Goal: Use online tool/utility: Utilize a website feature to perform a specific function

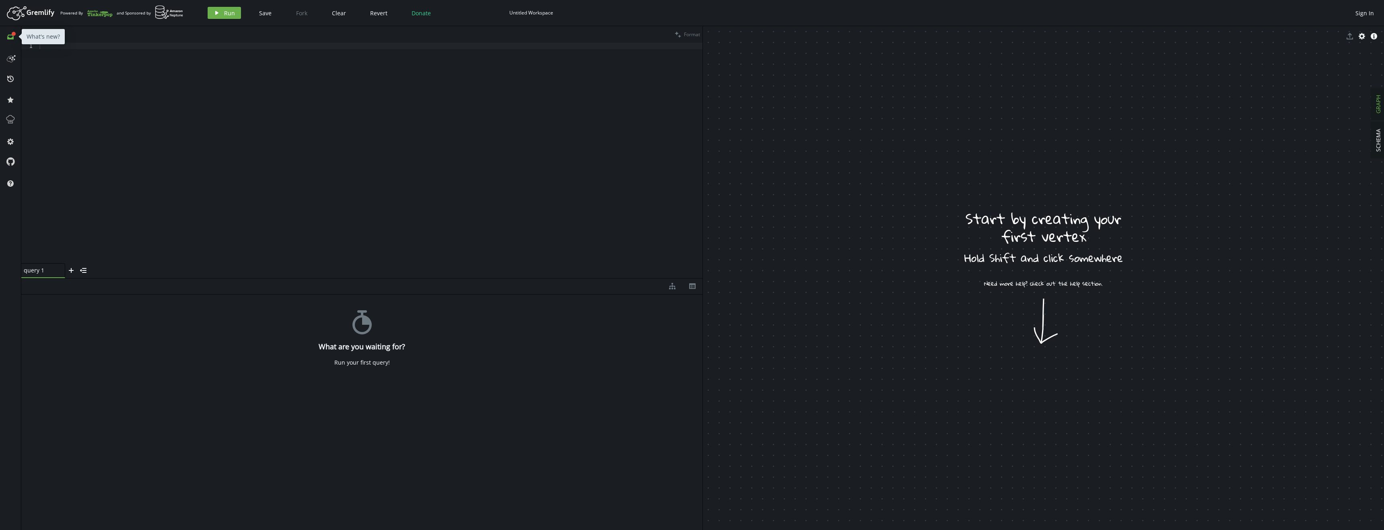
click at [10, 38] on icon at bounding box center [10, 37] width 6 height 5
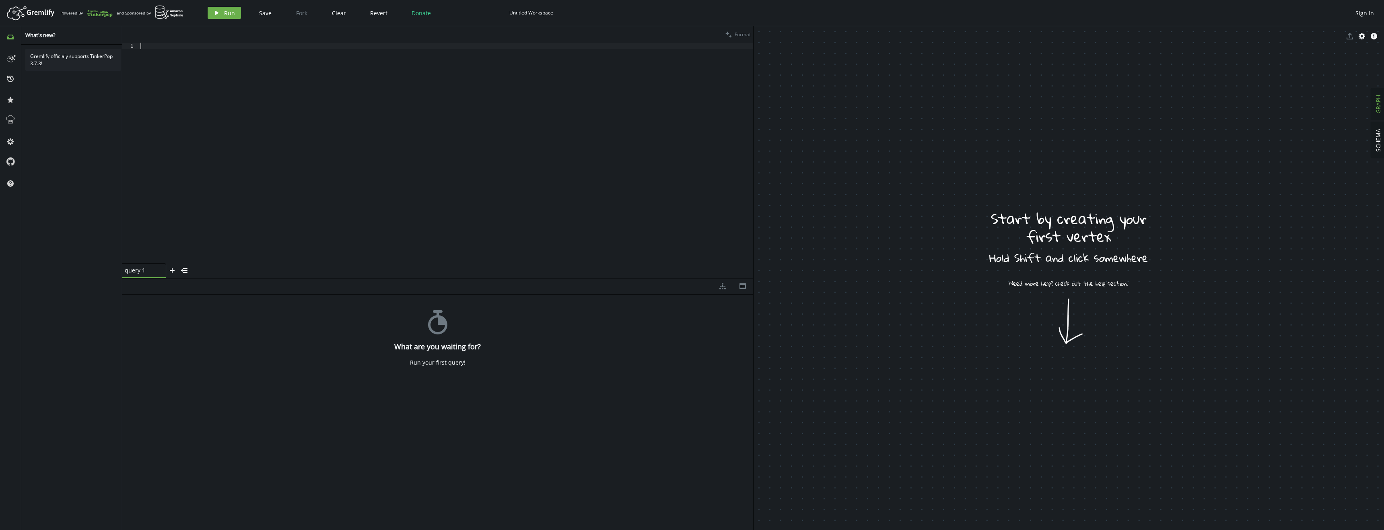
click at [246, 99] on div at bounding box center [446, 159] width 614 height 233
click at [13, 120] on icon at bounding box center [10, 119] width 10 height 10
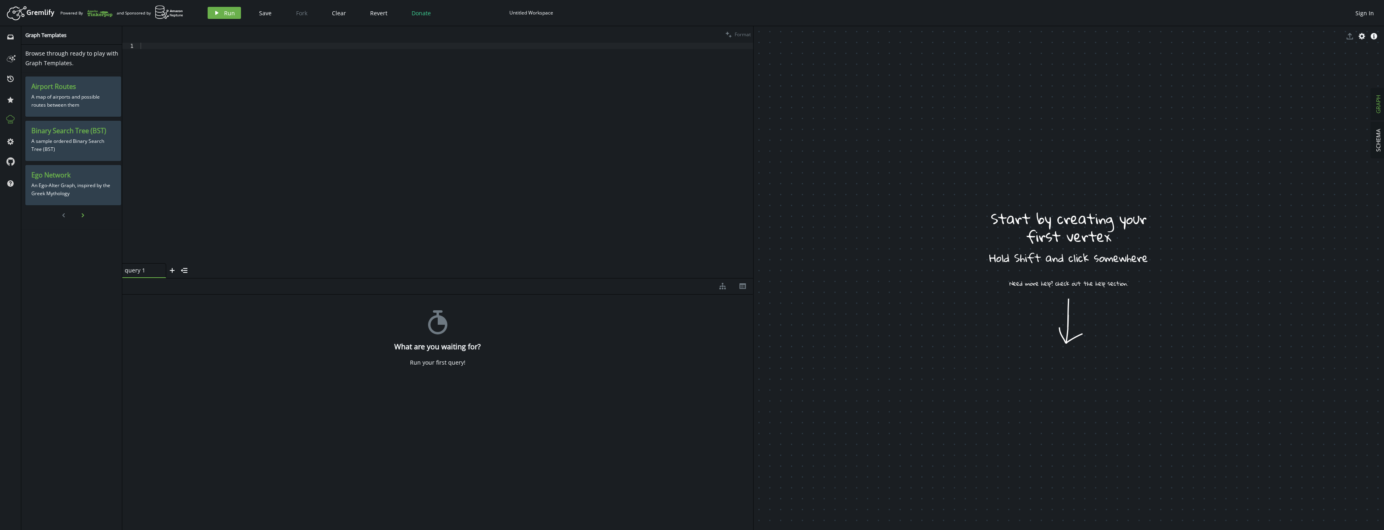
click at [82, 214] on button "chevron-right" at bounding box center [83, 215] width 12 height 12
click at [61, 217] on icon "chevron-left" at bounding box center [63, 215] width 6 height 6
click at [183, 171] on div at bounding box center [446, 159] width 614 height 233
click at [11, 60] on icon at bounding box center [10, 57] width 13 height 13
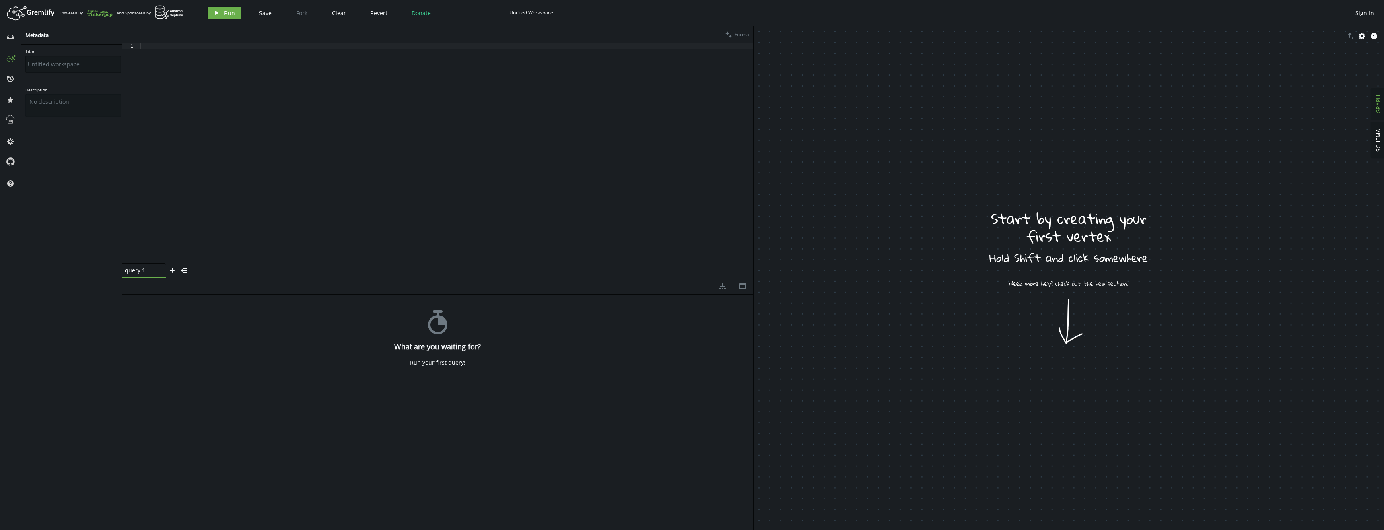
click at [86, 72] on input "Title" at bounding box center [73, 64] width 96 height 17
drag, startPoint x: 53, startPoint y: 69, endPoint x: -46, endPoint y: 65, distance: 99.1
click at [0, 65] on html "Artboard Created with Sketch. Powered By and Sponsored by play Run Save Fork Cl…" at bounding box center [692, 265] width 1384 height 530
type input "yy"
drag, startPoint x: 258, startPoint y: 87, endPoint x: 253, endPoint y: 87, distance: 5.6
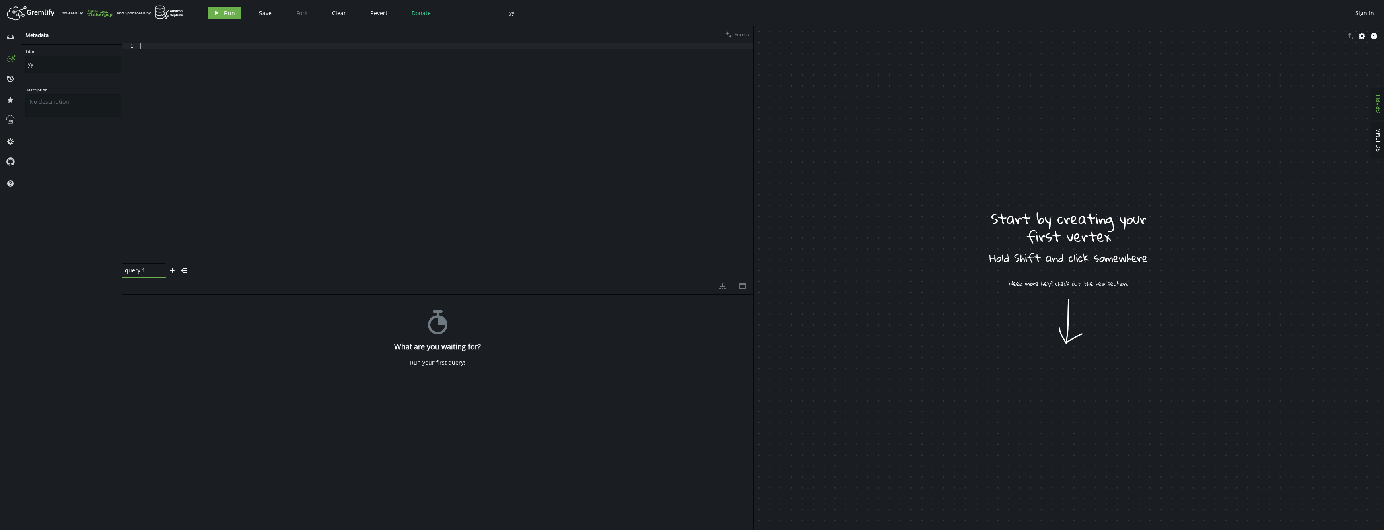
click at [258, 87] on div at bounding box center [446, 159] width 614 height 233
click at [149, 54] on div at bounding box center [446, 159] width 614 height 233
click at [191, 127] on div at bounding box center [446, 159] width 614 height 233
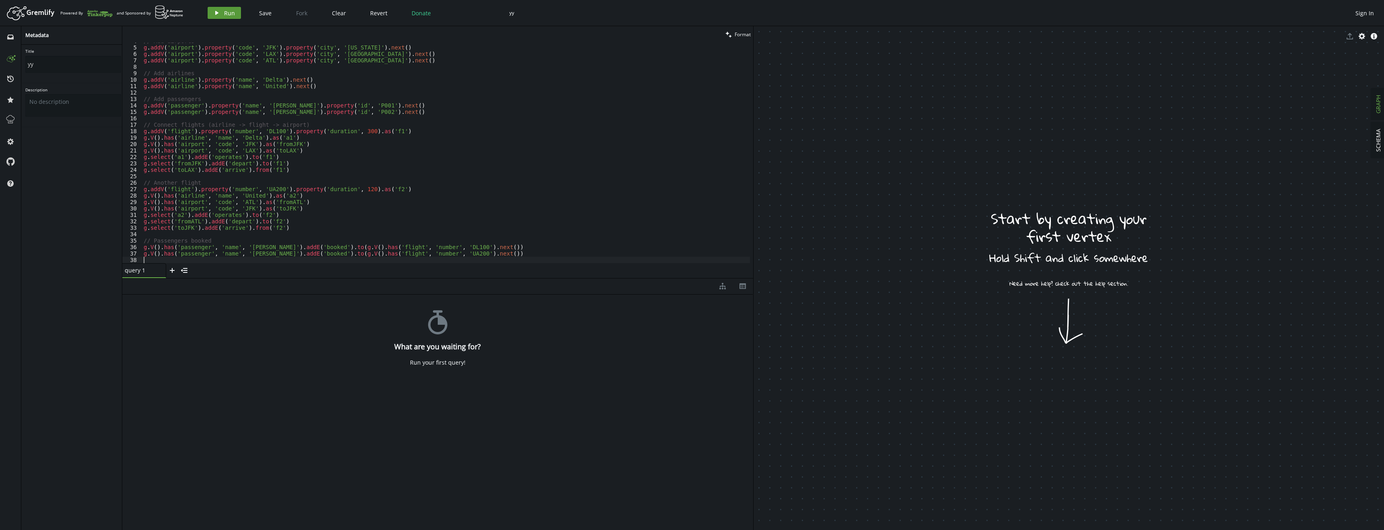
click at [221, 17] on button "play Run" at bounding box center [224, 13] width 33 height 12
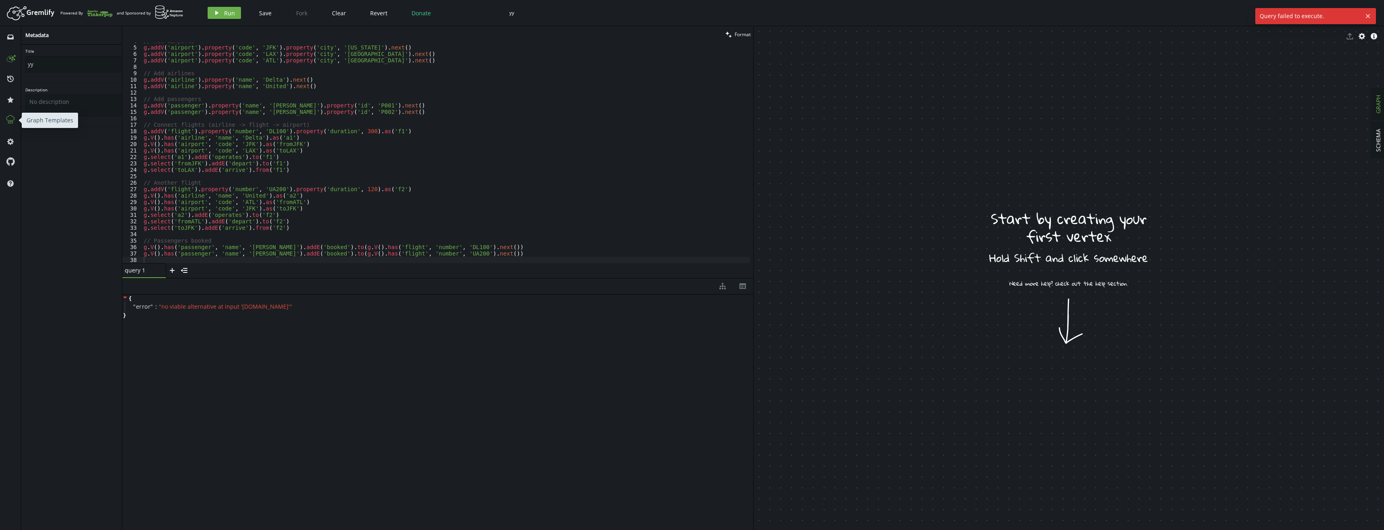
click at [10, 118] on icon at bounding box center [10, 119] width 10 height 10
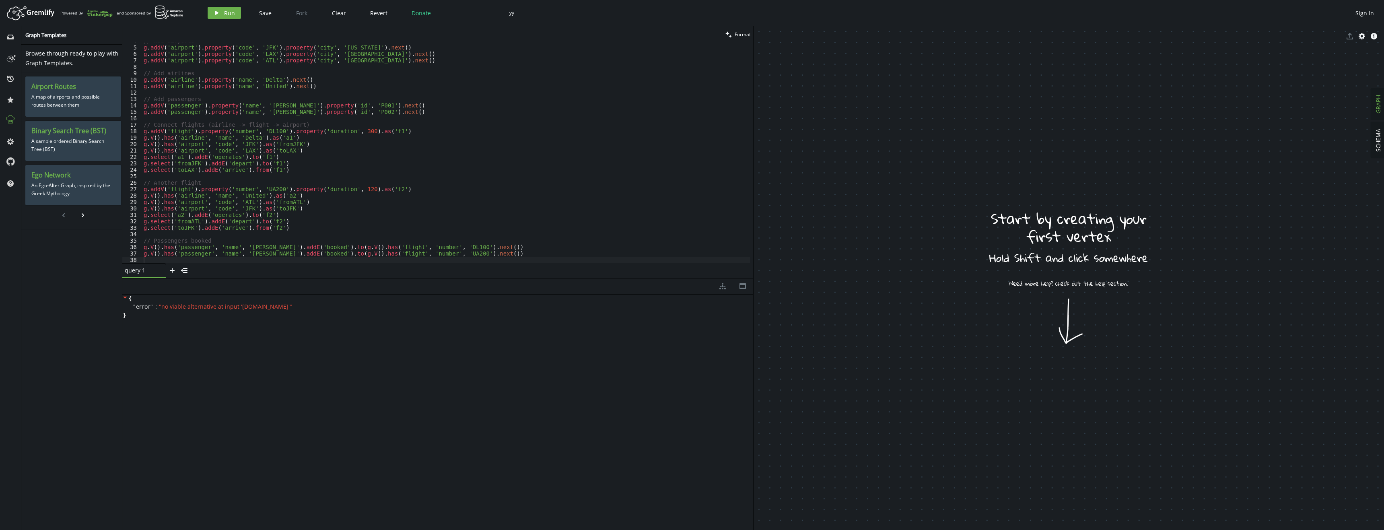
click at [164, 128] on div "// Add airports g . [GEOGRAPHIC_DATA] ( 'airport' ) . property ( 'code' , 'JFK'…" at bounding box center [446, 154] width 608 height 233
click at [258, 89] on div "// Add airports g . [GEOGRAPHIC_DATA] ( 'airport' ) . property ( 'code' , 'JFK'…" at bounding box center [446, 154] width 608 height 233
click at [7, 137] on button "cog" at bounding box center [10, 141] width 13 height 13
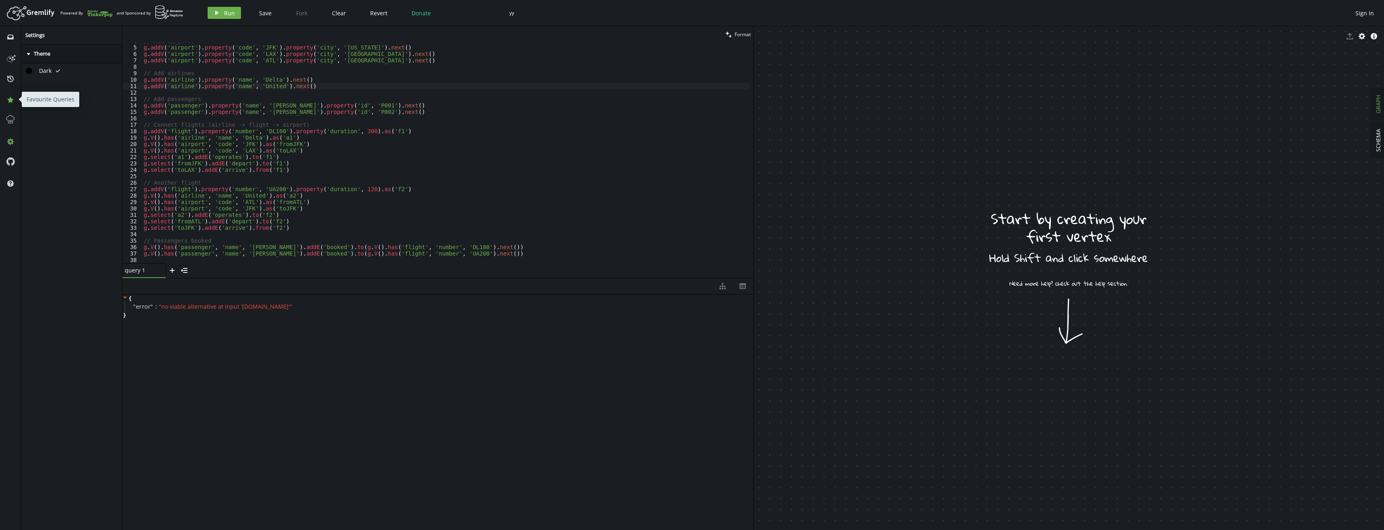
click at [12, 99] on icon "star" at bounding box center [10, 100] width 6 height 6
click at [14, 74] on button "history" at bounding box center [10, 78] width 13 height 13
click at [14, 54] on icon at bounding box center [10, 57] width 13 height 13
click at [14, 37] on div "inbox" at bounding box center [10, 36] width 13 height 7
click at [245, 115] on div "// Add airports g . [GEOGRAPHIC_DATA] ( 'airport' ) . property ( 'code' , 'JFK'…" at bounding box center [446, 154] width 608 height 233
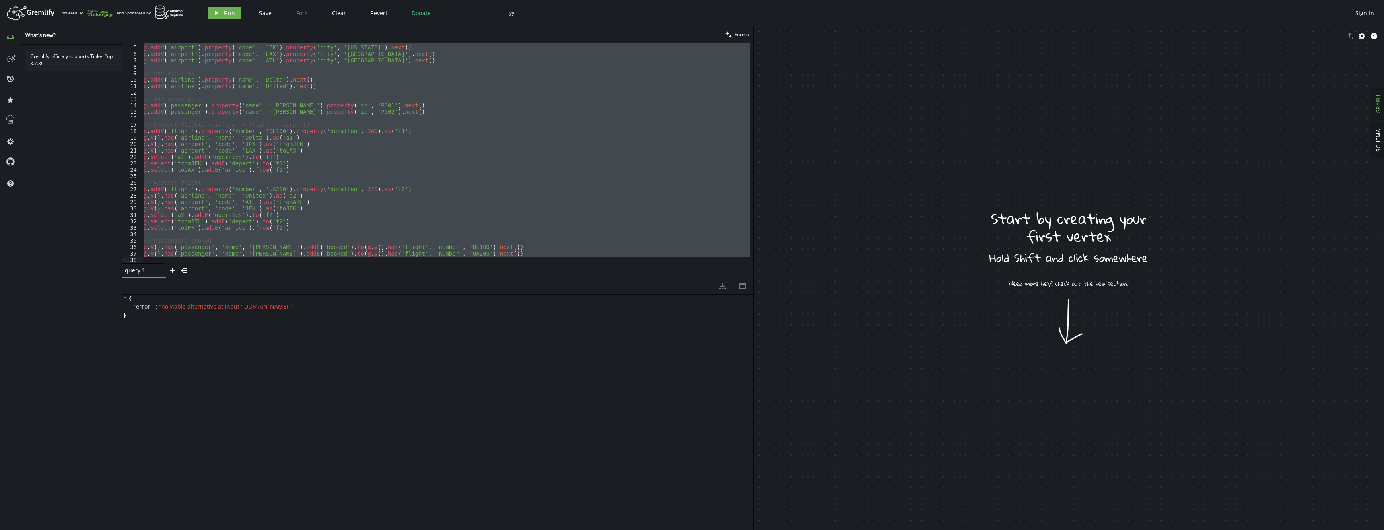
type textarea "g.V().has('passenger', 'name', '[PERSON_NAME]').addE('booked').to(g.V().has('fl…"
paste textarea
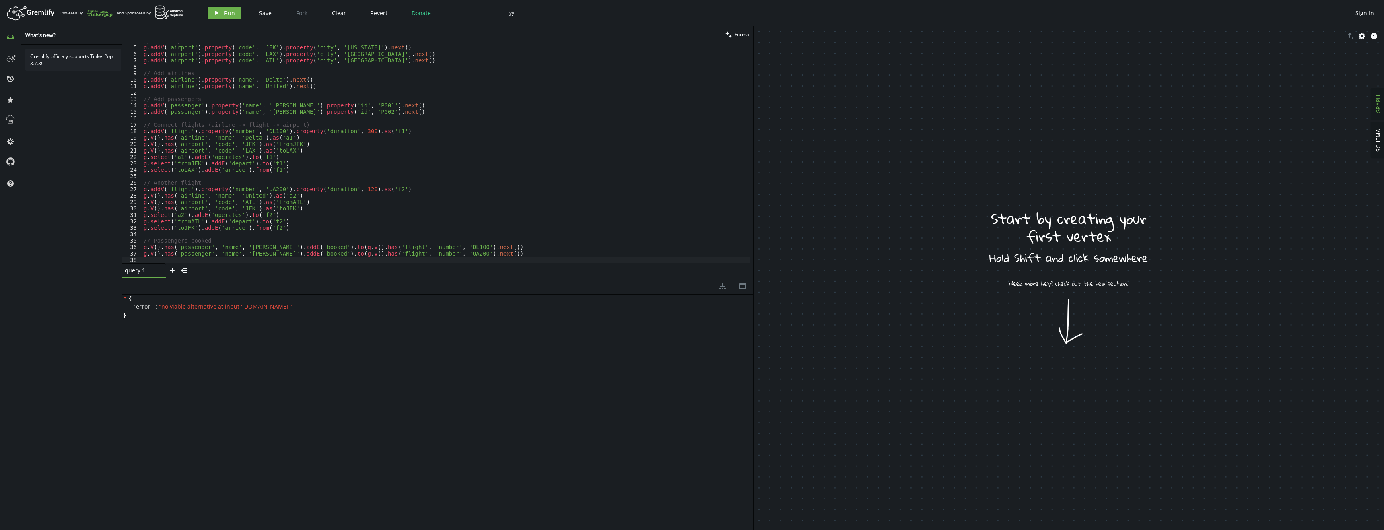
drag, startPoint x: 262, startPoint y: 378, endPoint x: 246, endPoint y: 365, distance: 21.1
click at [259, 377] on div "{ " error " : " no viable alternative at input '[DOMAIN_NAME]' " }" at bounding box center [437, 411] width 631 height 232
click at [155, 342] on div "{ " error " : " no viable alternative at input '[DOMAIN_NAME]' " }" at bounding box center [437, 411] width 631 height 232
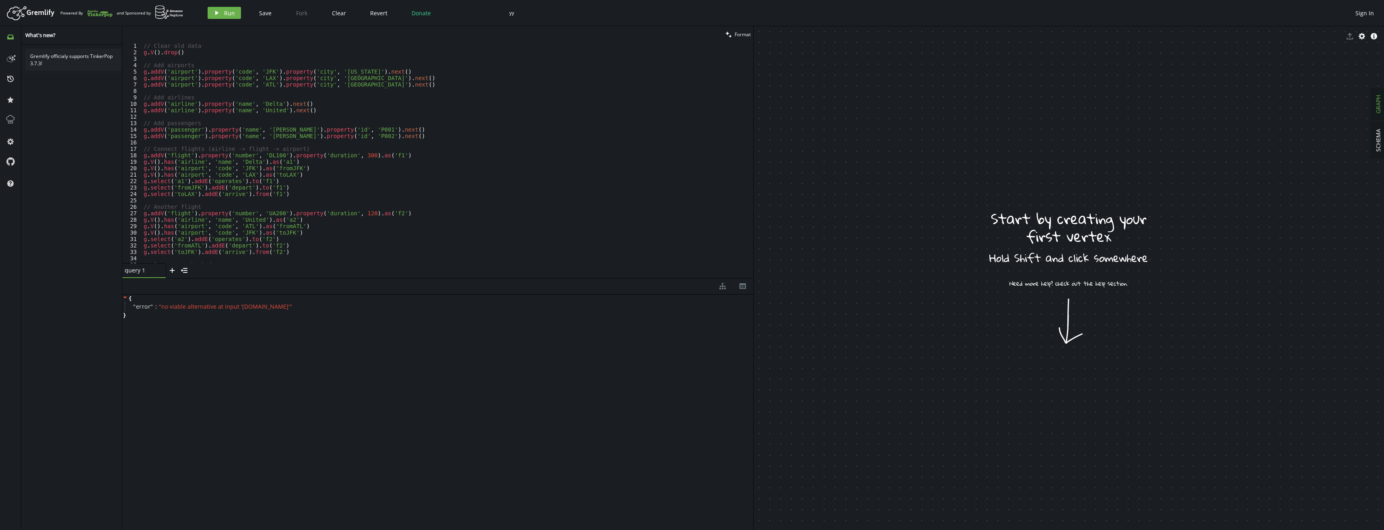
click at [155, 350] on div "{ " error " : " no viable alternative at input '[DOMAIN_NAME]' " }" at bounding box center [437, 411] width 631 height 232
drag, startPoint x: 157, startPoint y: 323, endPoint x: 77, endPoint y: 290, distance: 87.0
click at [77, 290] on div "inbox history star cog help What's new? Gremlify officialy supports TinkerPop 3…" at bounding box center [692, 278] width 1384 height 504
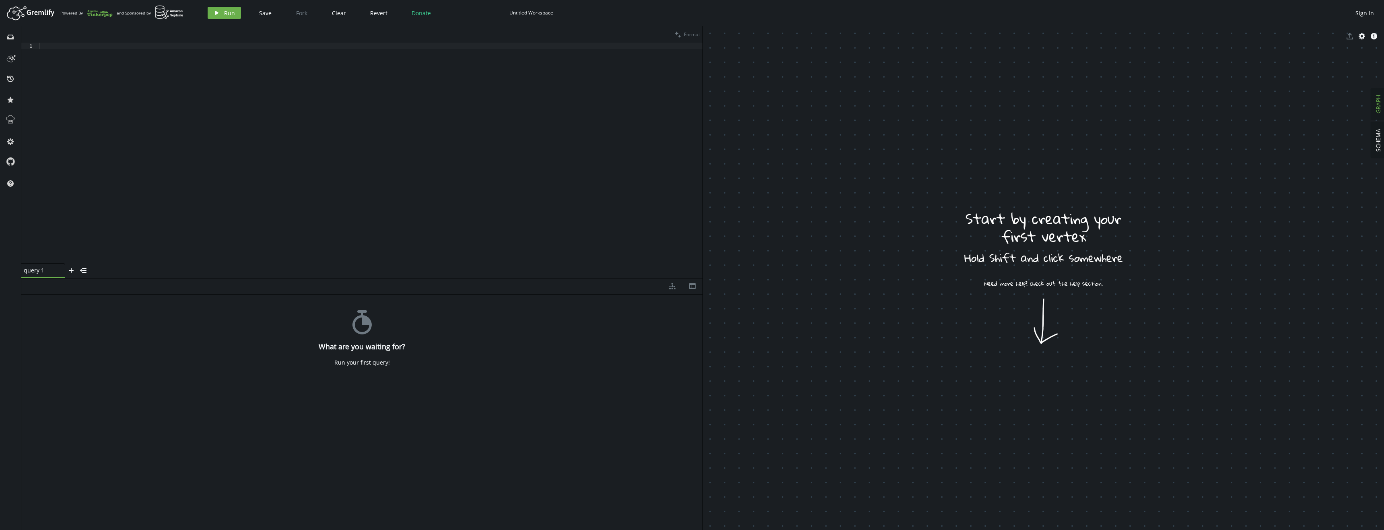
drag, startPoint x: 278, startPoint y: 56, endPoint x: 266, endPoint y: 90, distance: 36.3
click at [278, 56] on div at bounding box center [370, 159] width 665 height 233
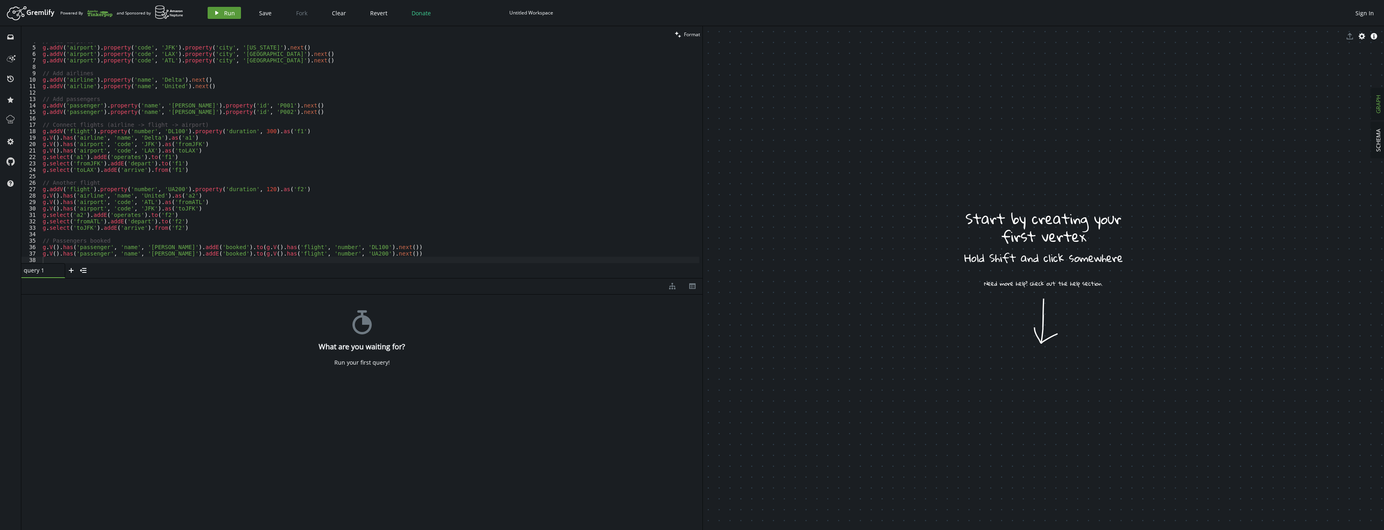
click at [214, 12] on icon "play" at bounding box center [217, 13] width 6 height 6
drag, startPoint x: 156, startPoint y: 318, endPoint x: 23, endPoint y: 302, distance: 134.6
click at [23, 302] on div "{ " error " : " no viable alternative at input '[DOMAIN_NAME]' " }" at bounding box center [361, 307] width 681 height 24
copy div "" error " : " no viable alternative at input '[DOMAIN_NAME]' " }"
drag, startPoint x: 179, startPoint y: 169, endPoint x: 163, endPoint y: 180, distance: 20.2
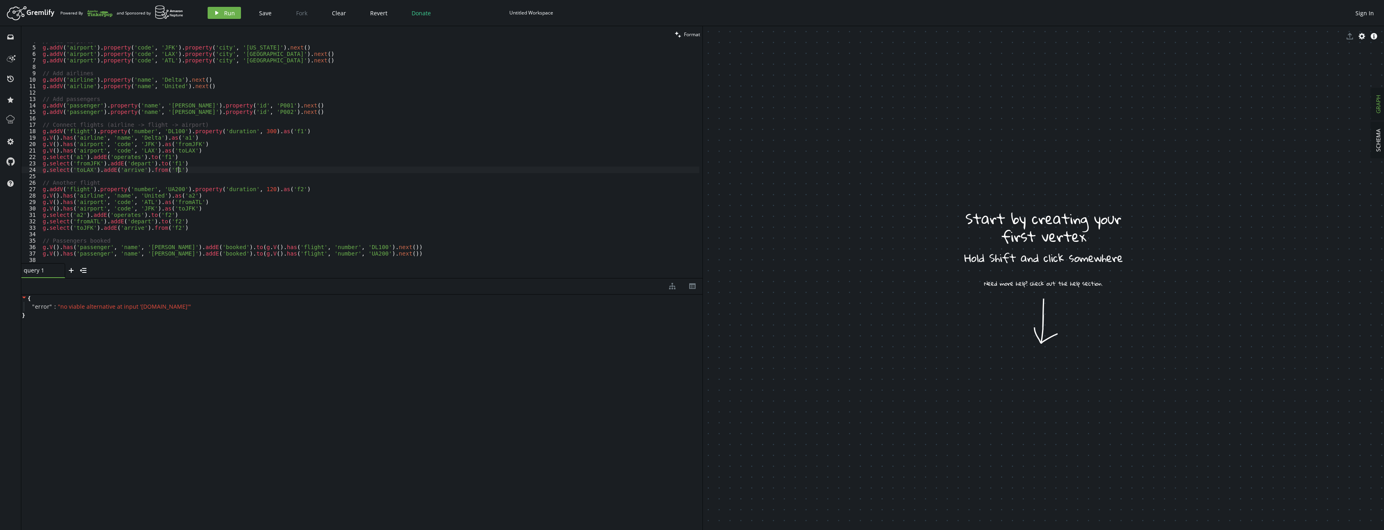
click at [178, 169] on div "// Add airports g . [GEOGRAPHIC_DATA] ( 'airport' ) . property ( 'code' , 'JFK'…" at bounding box center [370, 154] width 658 height 233
drag, startPoint x: 130, startPoint y: 373, endPoint x: 123, endPoint y: 367, distance: 8.6
click at [123, 372] on div "{ " error " : " no viable alternative at input '[DOMAIN_NAME]' " }" at bounding box center [361, 411] width 681 height 232
click at [220, 198] on div "// Add airports g . [GEOGRAPHIC_DATA] ( 'airport' ) . property ( 'code' , 'JFK'…" at bounding box center [370, 154] width 658 height 233
type textarea "g.V().has('passenger', 'name', '[PERSON_NAME]').addE('booked').to(g.V().has('fl…"
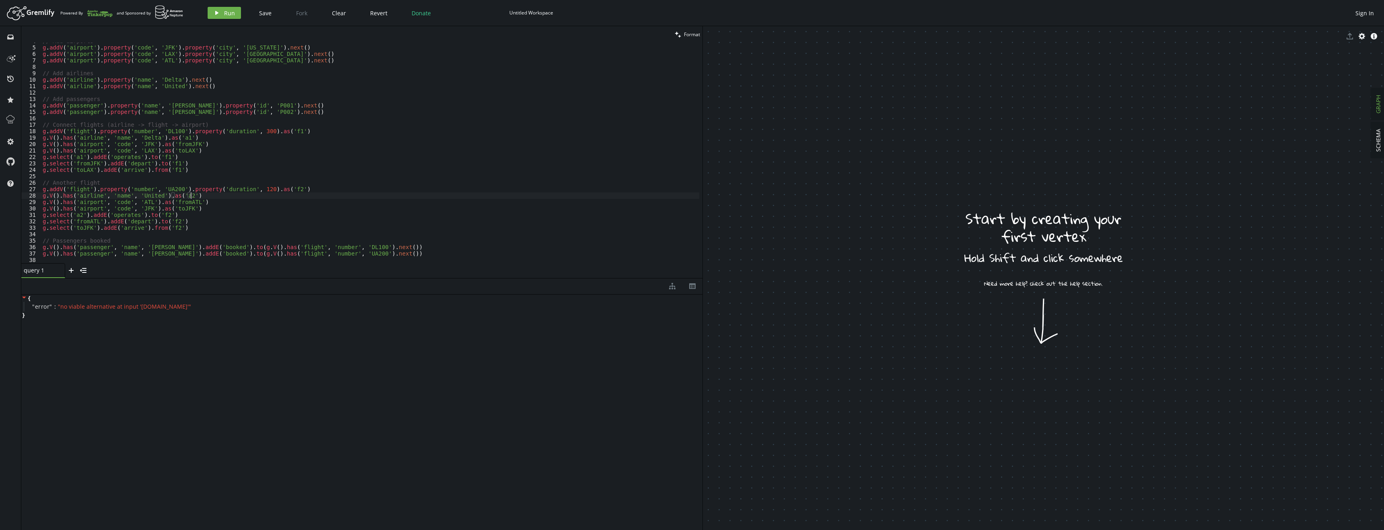
paste textarea
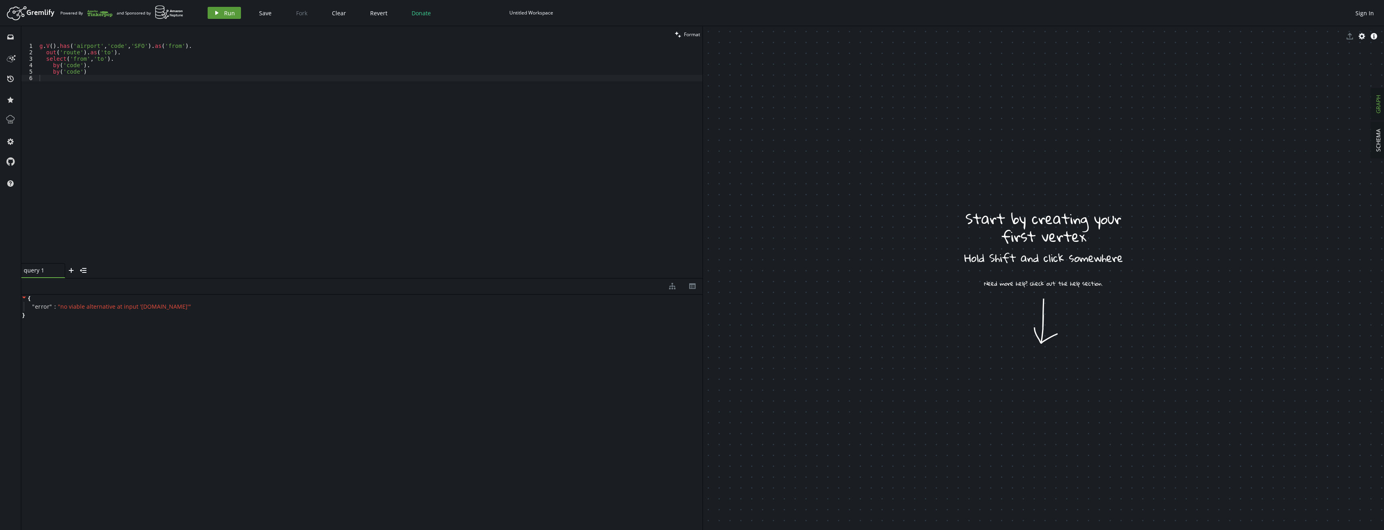
click at [223, 15] on button "play Run" at bounding box center [224, 13] width 33 height 12
click at [241, 173] on div "g . V ( ) . has ( 'airport' , 'code' , 'SFO' ) . as ( 'from' ) . out ( 'route' …" at bounding box center [370, 159] width 665 height 233
type textarea "g.V().has('passenger', 'name', '[PERSON_NAME]').addE('booked').to(g.V().has('fl…"
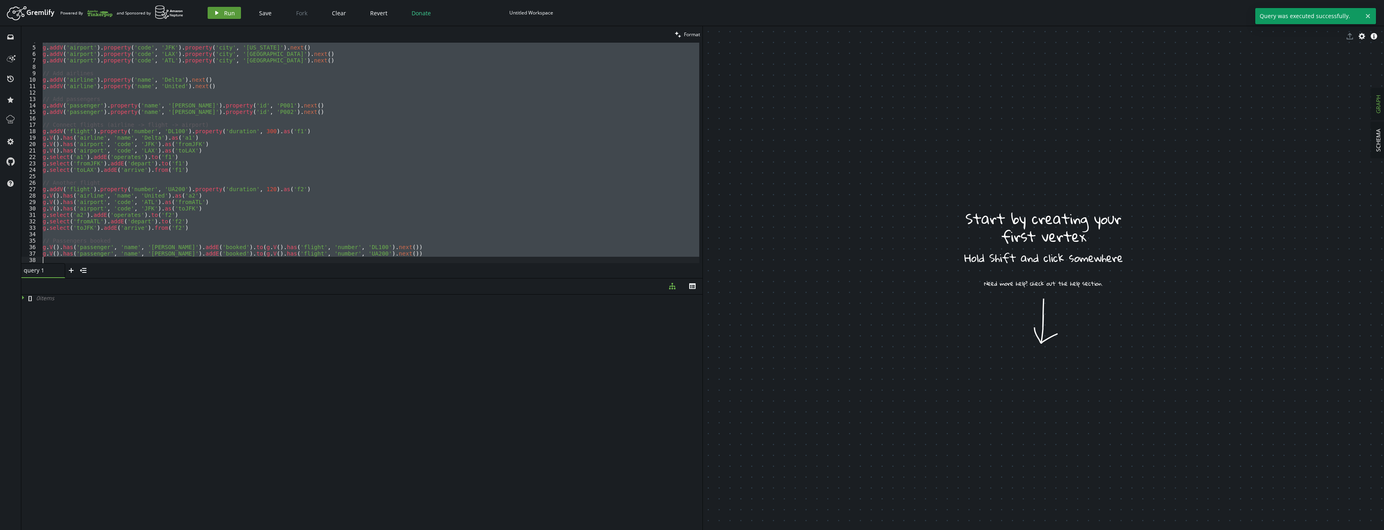
click at [227, 16] on span "Run" at bounding box center [229, 13] width 11 height 8
click at [8, 122] on icon at bounding box center [10, 119] width 8 height 8
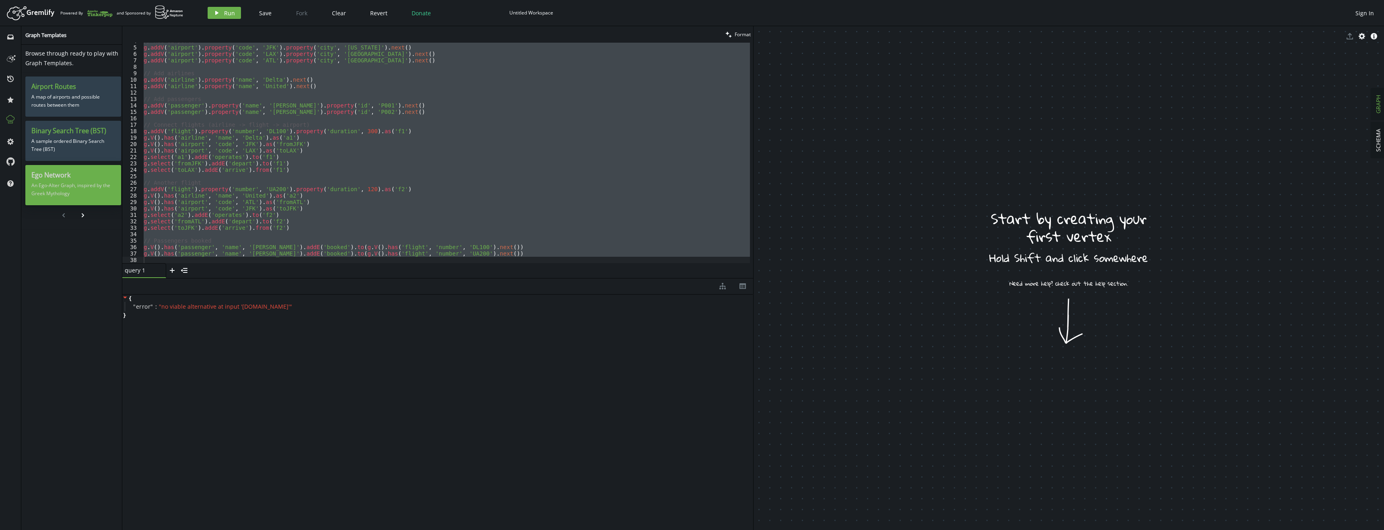
click at [87, 185] on p "An Ego-Alter Graph, inspired by the Greek Mythology" at bounding box center [73, 189] width 84 height 20
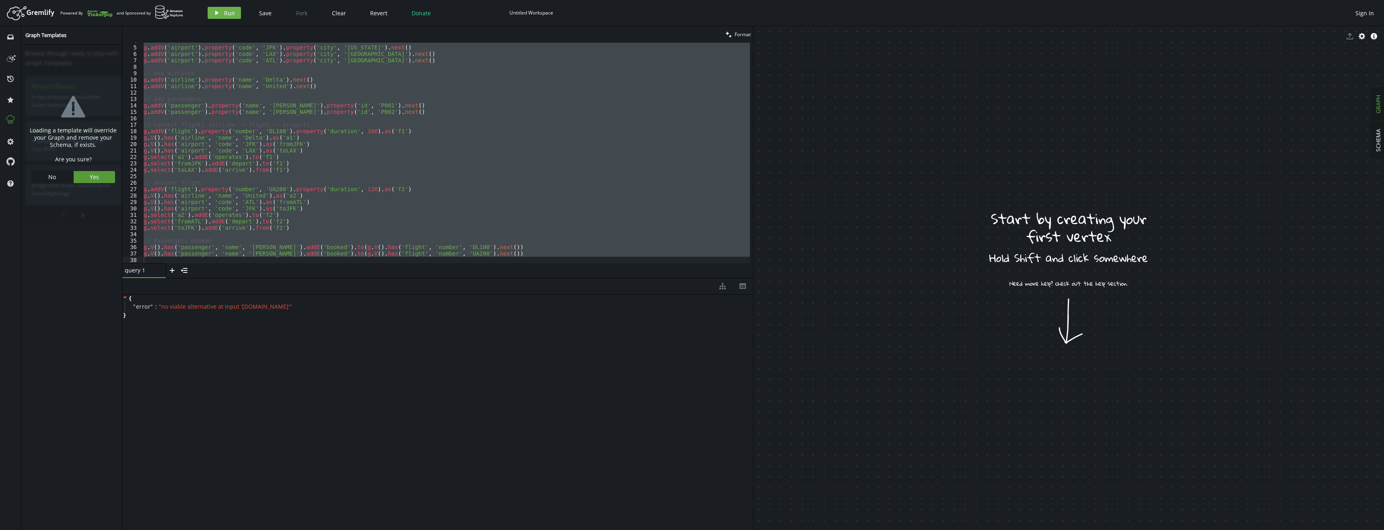
click at [90, 177] on span "Yes" at bounding box center [94, 177] width 9 height 8
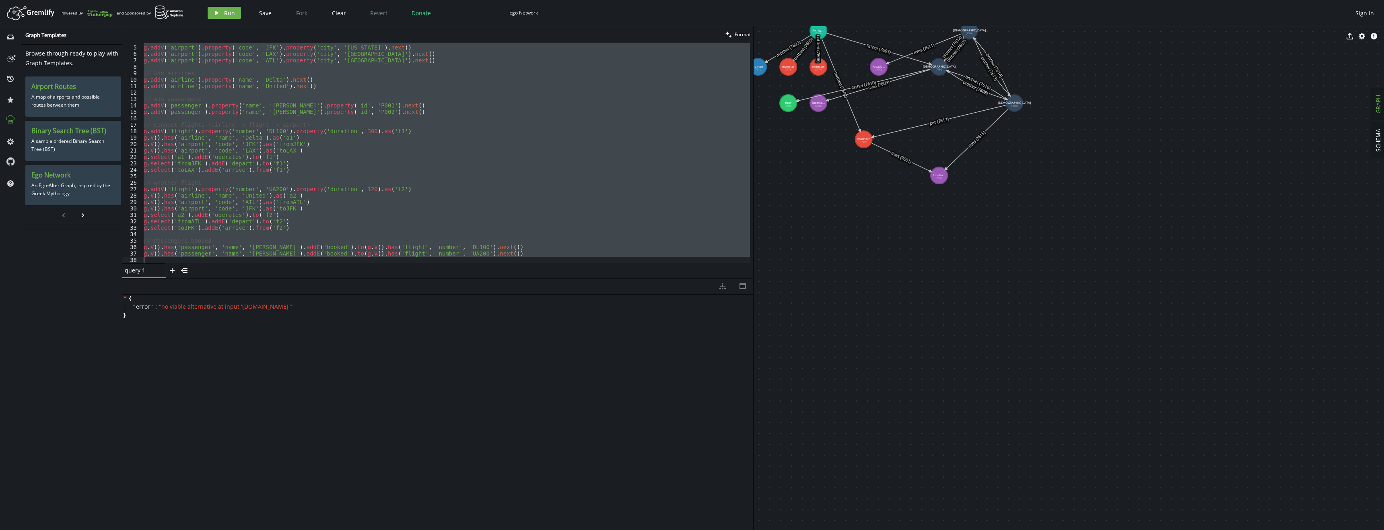
click at [484, 115] on div "// Add airports g . [GEOGRAPHIC_DATA] ( 'airport' ) . property ( 'code' , 'JFK'…" at bounding box center [446, 153] width 608 height 221
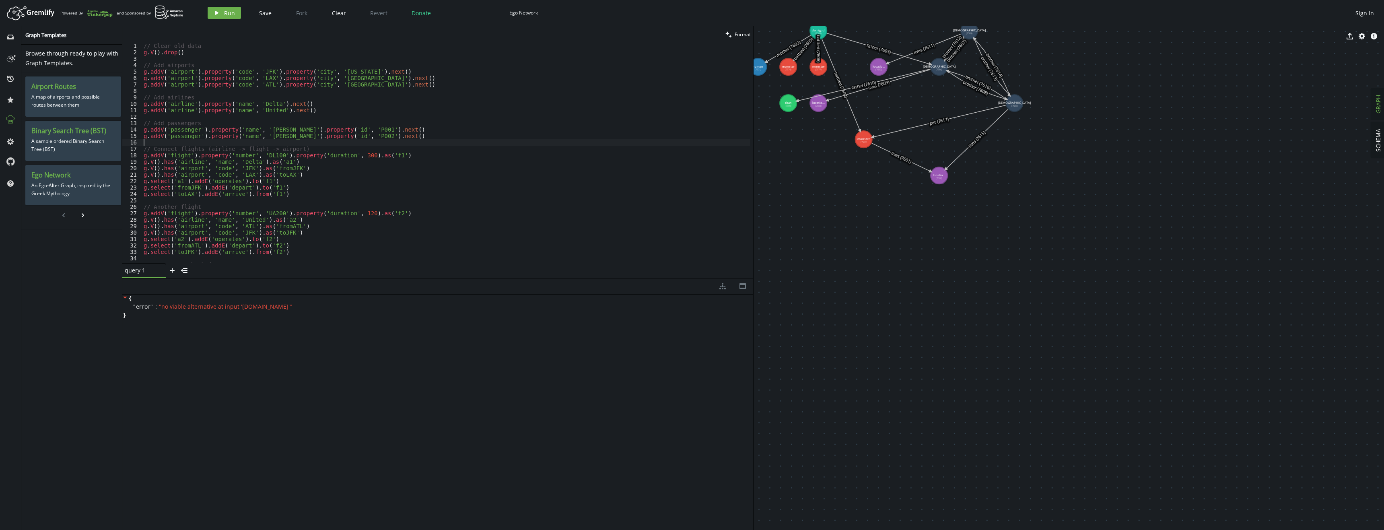
scroll to position [0, 0]
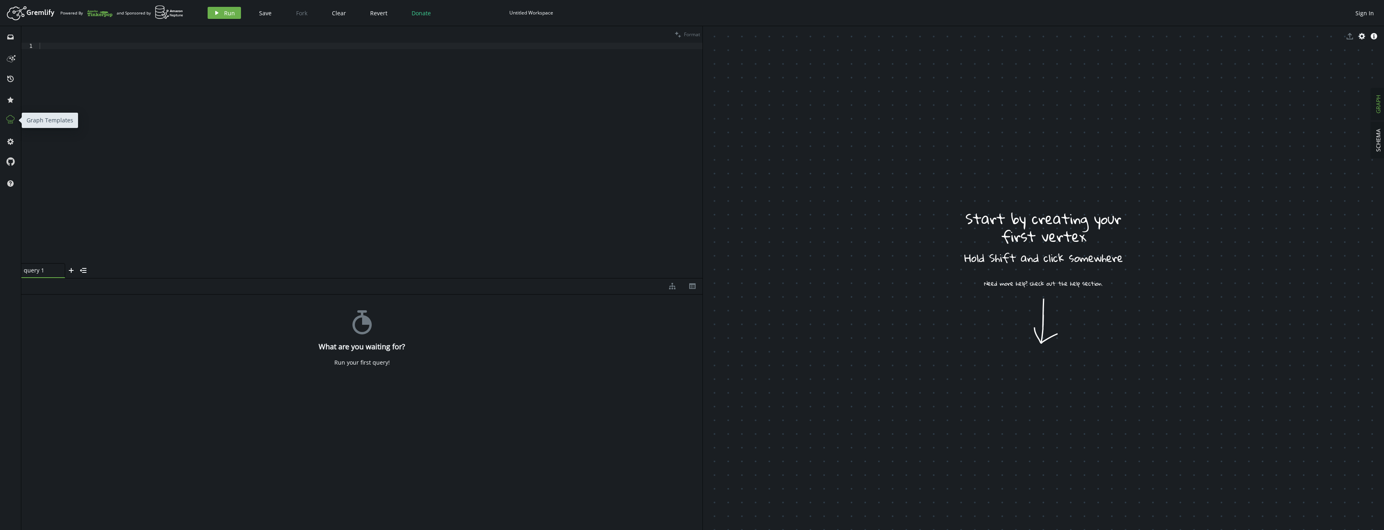
click at [8, 120] on icon at bounding box center [10, 119] width 8 height 8
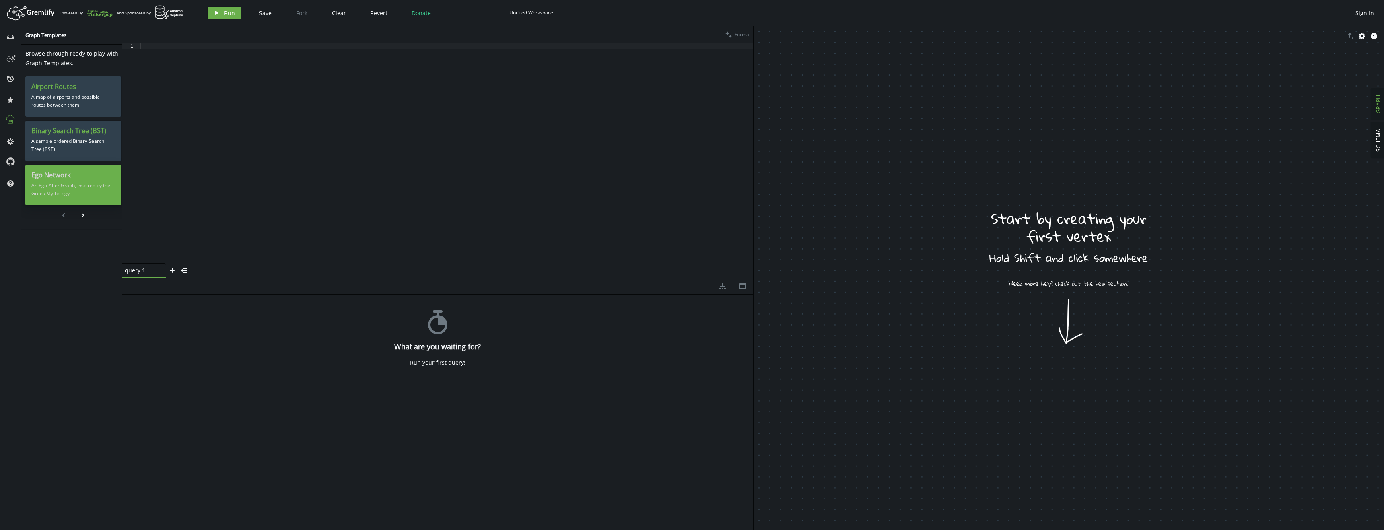
click at [51, 183] on p "An Ego-Alter Graph, inspired by the Greek Mythology" at bounding box center [73, 189] width 84 height 20
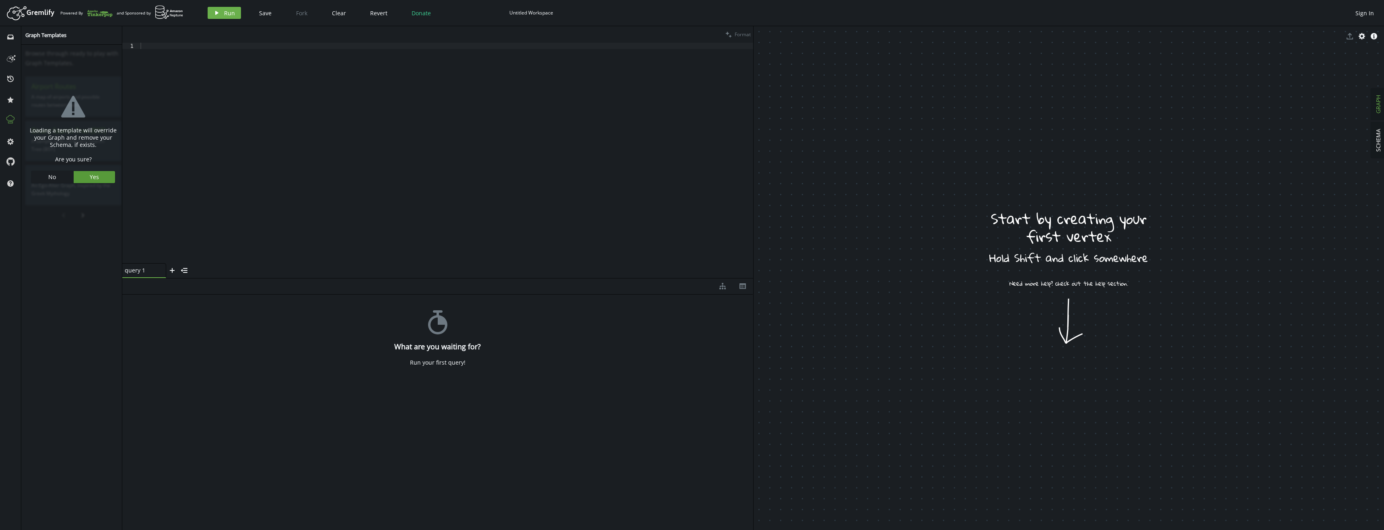
click at [79, 179] on button "Yes" at bounding box center [95, 177] width 42 height 12
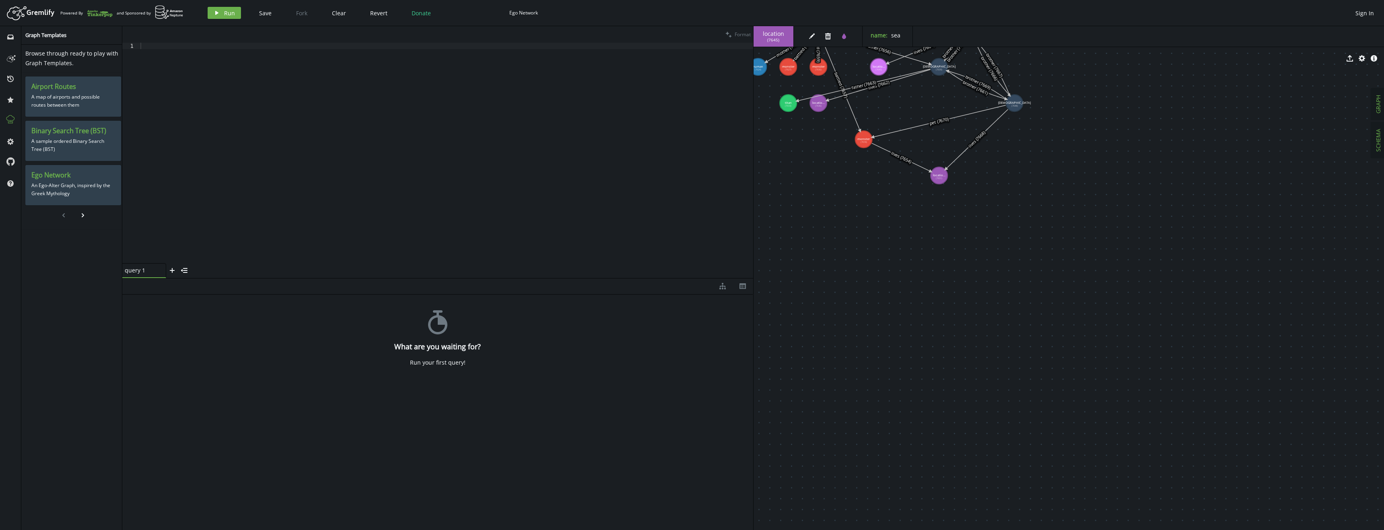
click at [1372, 141] on button "SCHEMA" at bounding box center [1378, 140] width 14 height 36
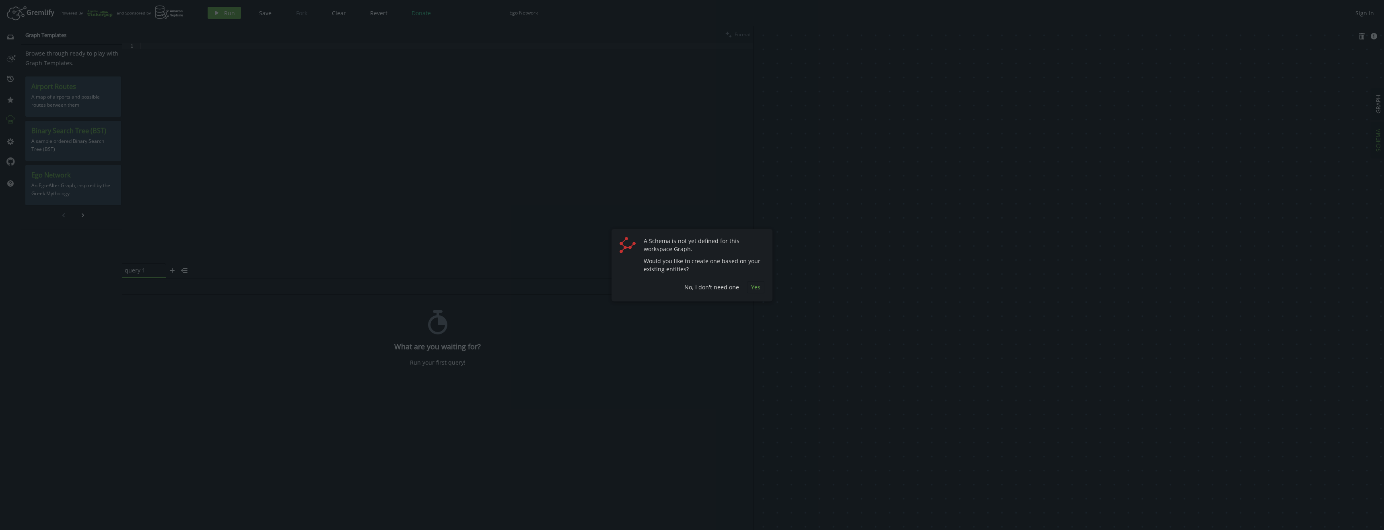
click at [754, 290] on span "Yes" at bounding box center [755, 287] width 9 height 8
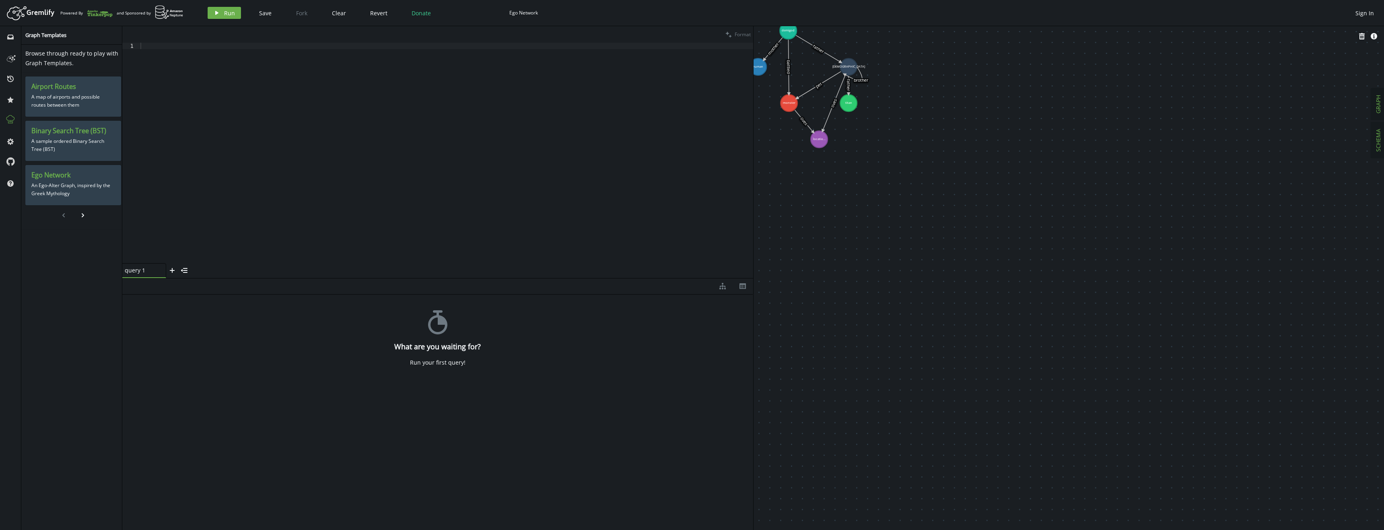
click at [1375, 105] on span "GRAPH" at bounding box center [1379, 104] width 8 height 19
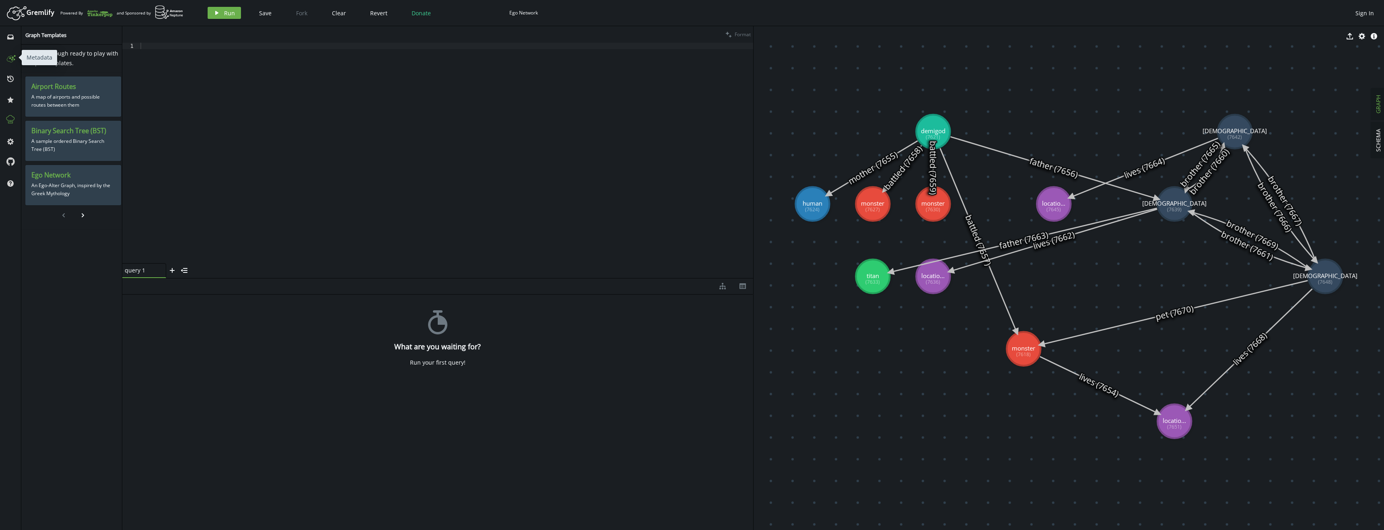
click at [10, 60] on icon at bounding box center [10, 57] width 13 height 13
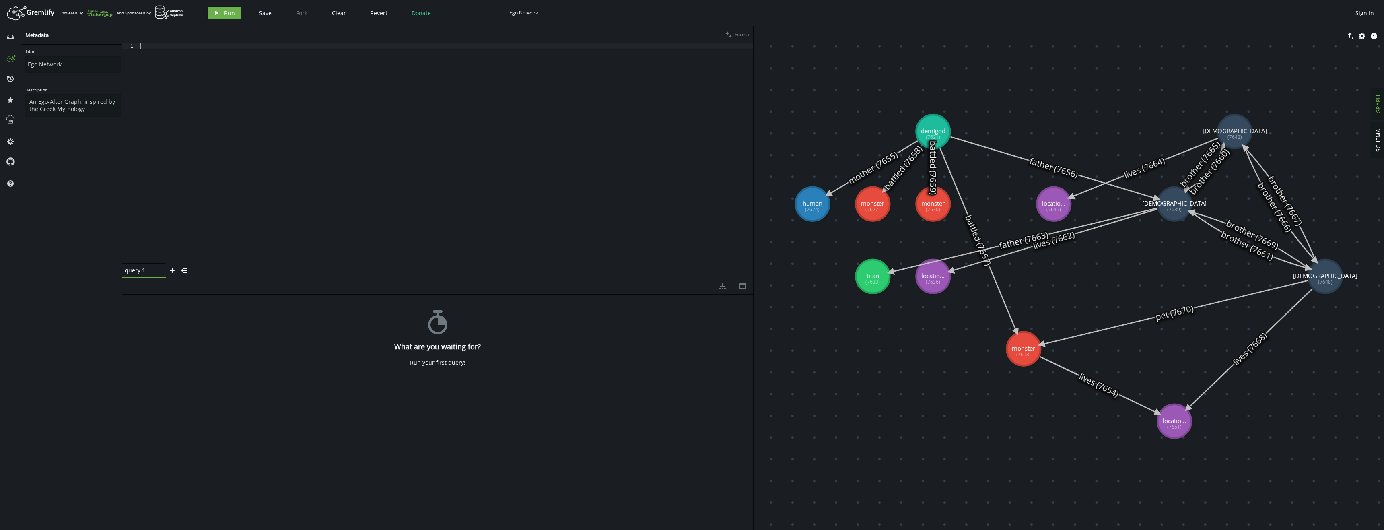
click at [177, 93] on div at bounding box center [446, 159] width 614 height 233
click at [14, 80] on button "history" at bounding box center [10, 78] width 13 height 13
click at [12, 101] on icon at bounding box center [10, 100] width 6 height 6
click at [8, 44] on span "inbox" at bounding box center [10, 36] width 13 height 21
click at [4, 140] on button "cog" at bounding box center [10, 141] width 13 height 13
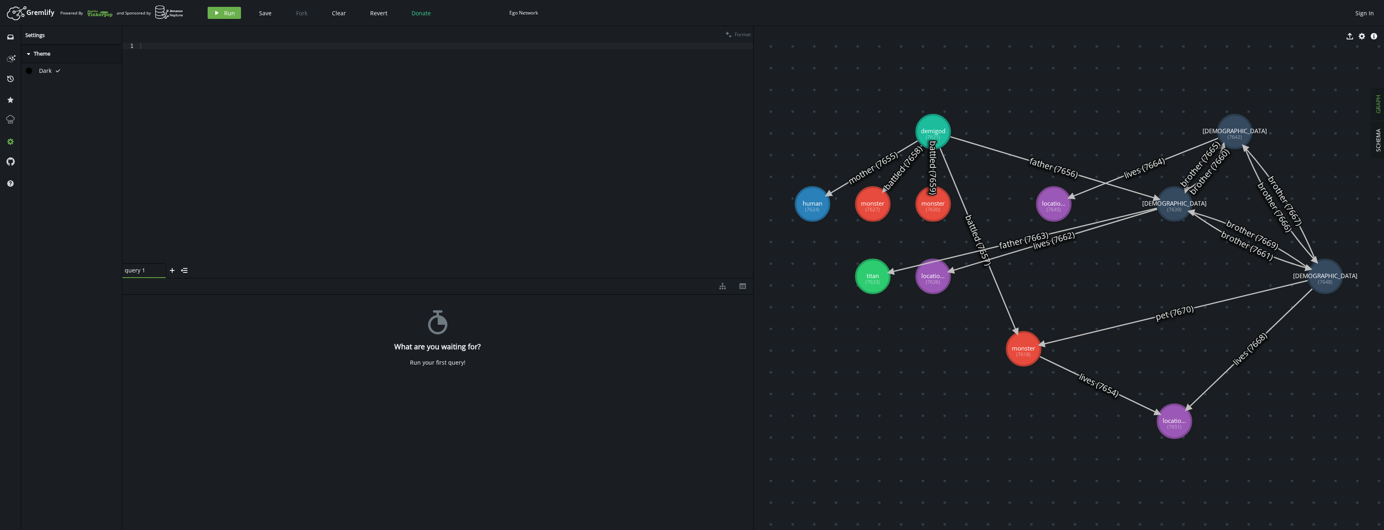
click at [4, 127] on div "inbox history star cog help" at bounding box center [10, 278] width 21 height 504
click at [4, 119] on div "inbox history star cog help" at bounding box center [10, 278] width 21 height 504
click at [6, 118] on icon at bounding box center [10, 119] width 10 height 10
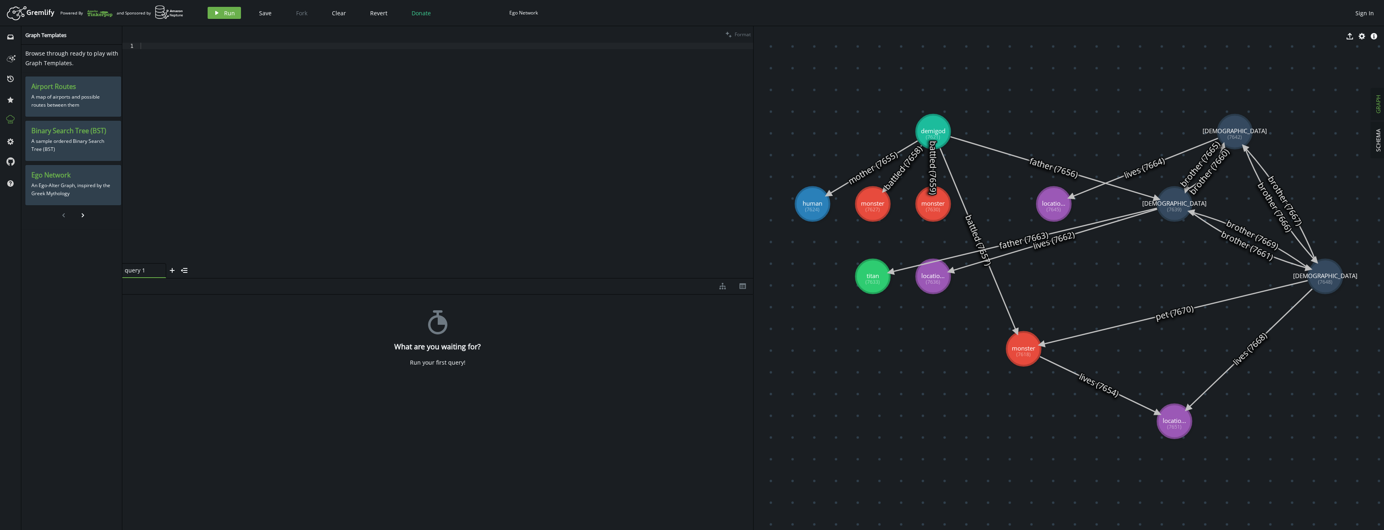
click at [233, 349] on div "stopwatch What are you waiting for? Run your first query!" at bounding box center [437, 411] width 631 height 232
click at [186, 269] on icon "menu-closed" at bounding box center [184, 270] width 6 height 6
click at [127, 272] on icon "menu-open" at bounding box center [128, 272] width 6 height 6
click at [326, 121] on div at bounding box center [446, 159] width 614 height 233
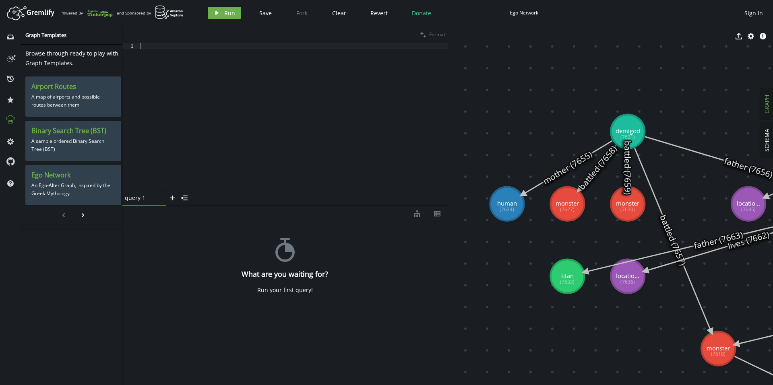
click at [266, 87] on div at bounding box center [293, 123] width 309 height 161
click at [233, 13] on span "Run" at bounding box center [229, 13] width 11 height 8
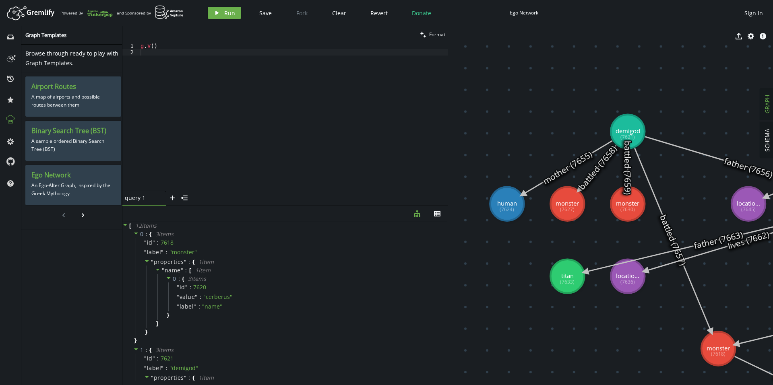
click at [171, 68] on div "g . V ( )" at bounding box center [293, 123] width 309 height 161
paste textarea "g.V().has('passenger', 'name', '[PERSON_NAME]').addE('booked').to(g.V().has('fl…"
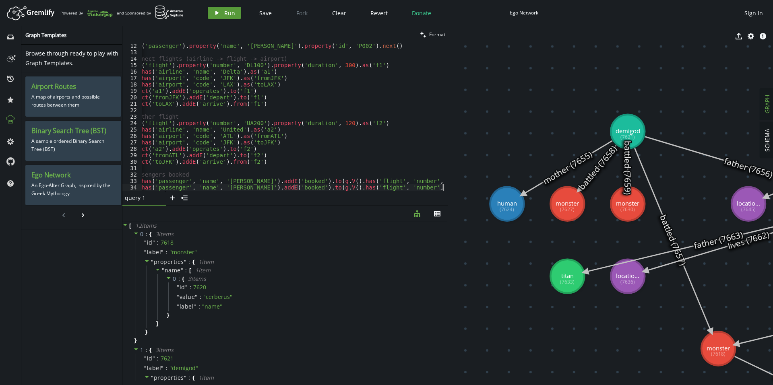
click at [226, 12] on span "Run" at bounding box center [229, 13] width 11 height 8
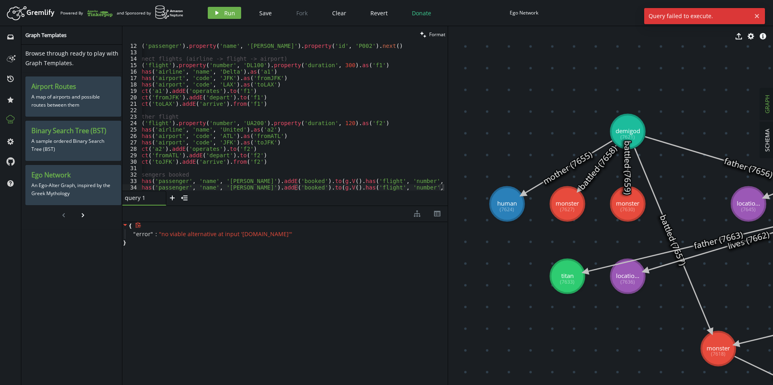
click at [126, 224] on icon at bounding box center [125, 225] width 4 height 2
type textarea "g.addV('flight').property('number', 'UA200').property('duration', 120).as('f2')"
click at [192, 125] on div "g . addV ( 'passenger' ) . property ( 'name' , 'Bob' ) . property ( 'id' , 'P00…" at bounding box center [285, 122] width 331 height 158
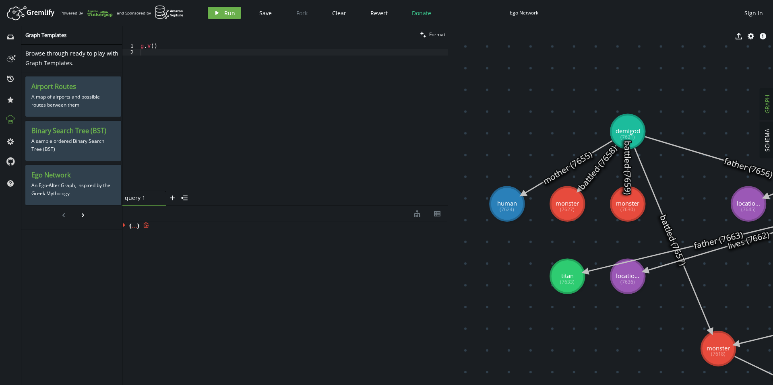
click at [260, 106] on div "g . V ( )" at bounding box center [293, 123] width 309 height 161
type textarea "g.V()"
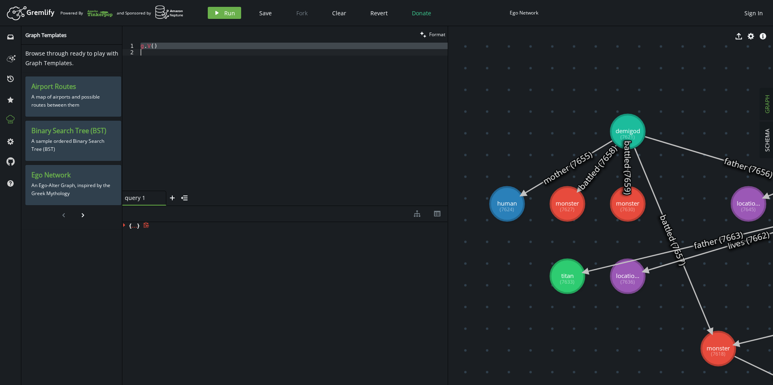
paste textarea
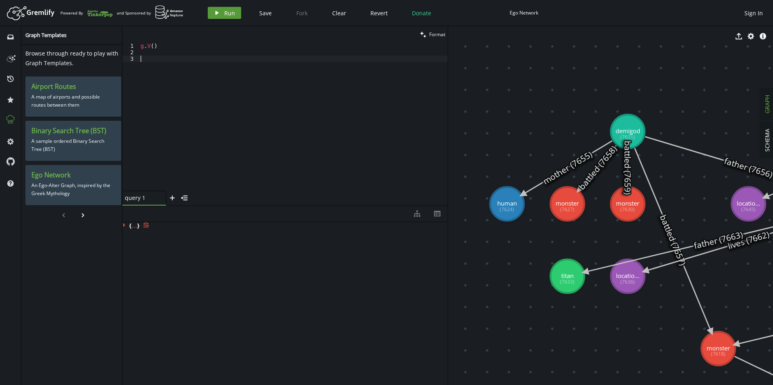
click at [225, 11] on span "Run" at bounding box center [229, 13] width 11 height 8
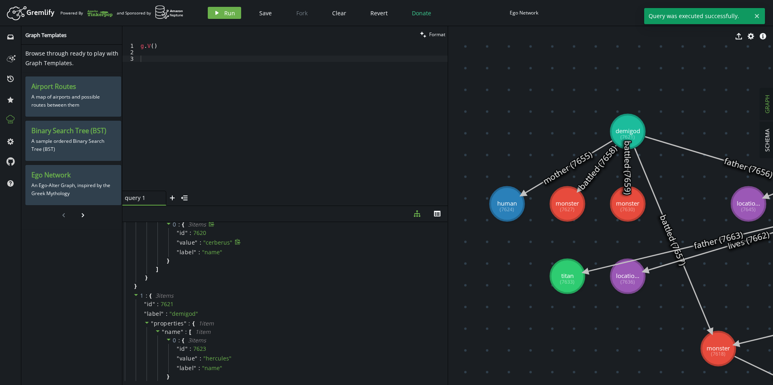
scroll to position [80, 0]
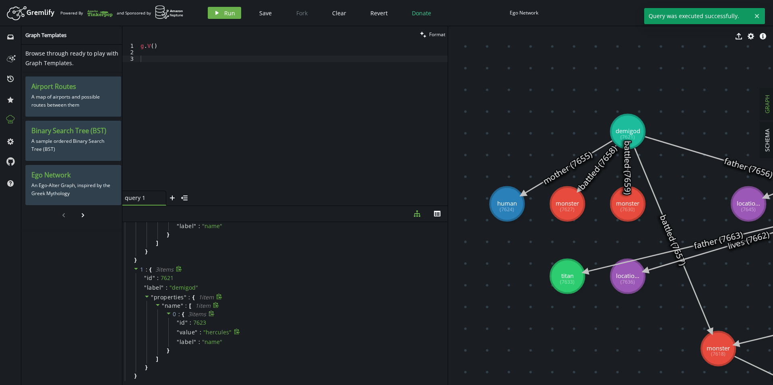
click at [212, 332] on span "" hercules "" at bounding box center [217, 332] width 28 height 8
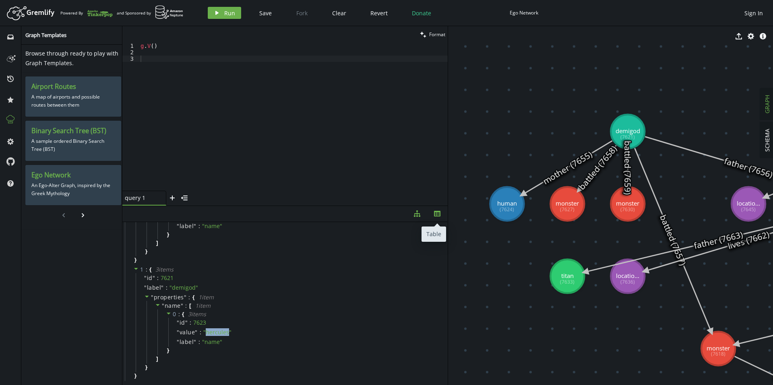
click at [435, 214] on icon "button" at bounding box center [437, 214] width 6 height 6
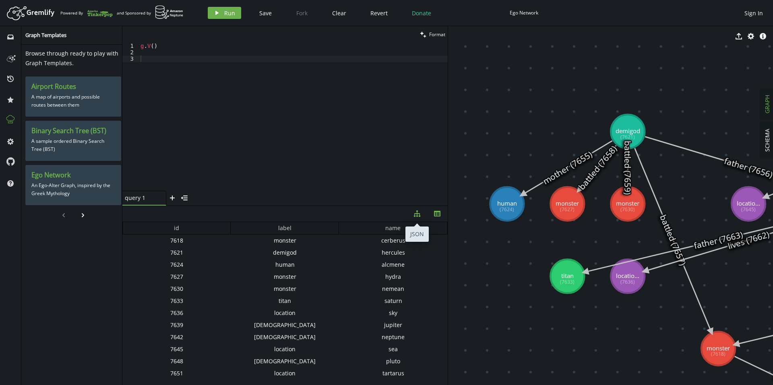
click at [414, 213] on icon "diagram-tree" at bounding box center [417, 213] width 6 height 6
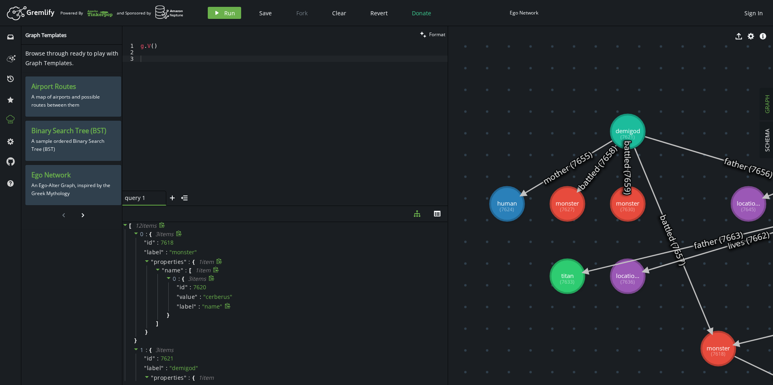
click at [209, 304] on span "" name "" at bounding box center [212, 307] width 20 height 8
click at [340, 18] on button "Clear" at bounding box center [339, 13] width 26 height 12
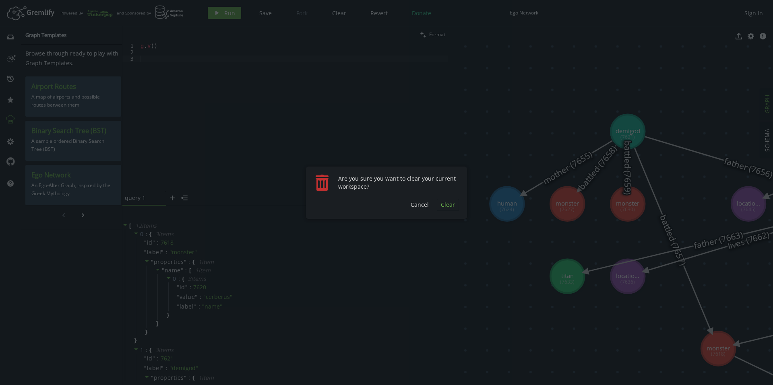
click at [445, 205] on span "Clear" at bounding box center [448, 205] width 14 height 8
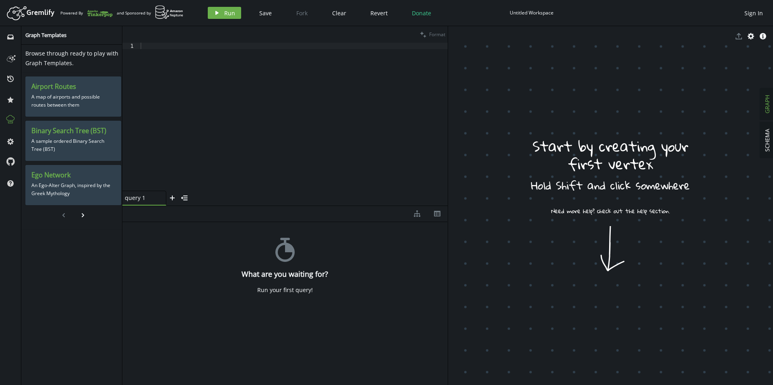
click at [285, 285] on div "stopwatch What are you waiting for? Run your first query!" at bounding box center [284, 301] width 325 height 159
drag, startPoint x: 189, startPoint y: 243, endPoint x: 406, endPoint y: 231, distance: 217.7
click at [192, 244] on div "stopwatch What are you waiting for? Run your first query!" at bounding box center [284, 301] width 325 height 159
click at [205, 110] on div at bounding box center [293, 123] width 309 height 161
click at [300, 143] on div at bounding box center [293, 123] width 309 height 161
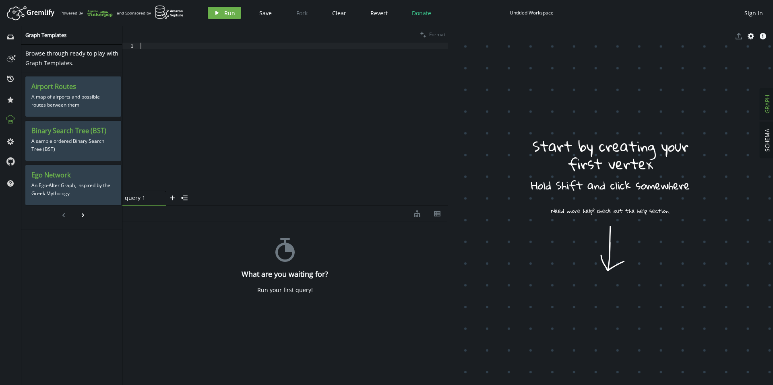
scroll to position [0, 13]
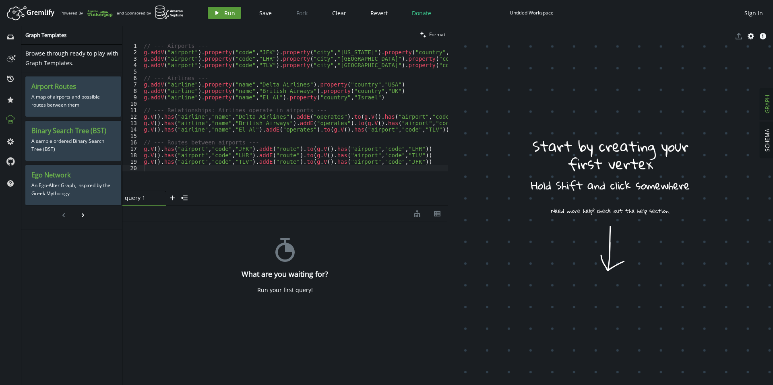
click at [228, 13] on span "Run" at bounding box center [229, 13] width 11 height 8
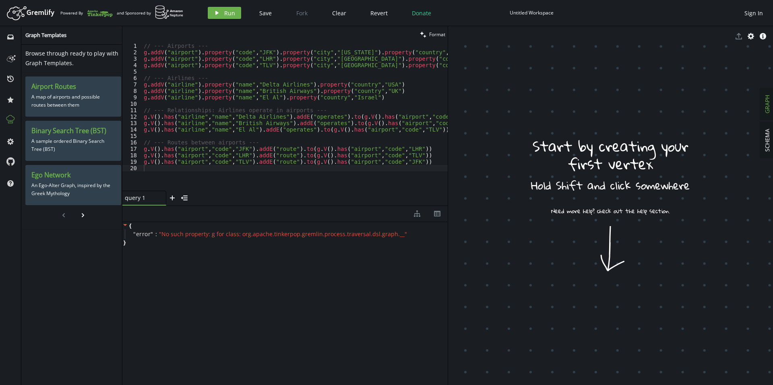
click at [373, 101] on div "// --- Airports --- g . addV ( "airport" ) . property ( "code" , "JFK" ) . prop…" at bounding box center [301, 122] width 319 height 158
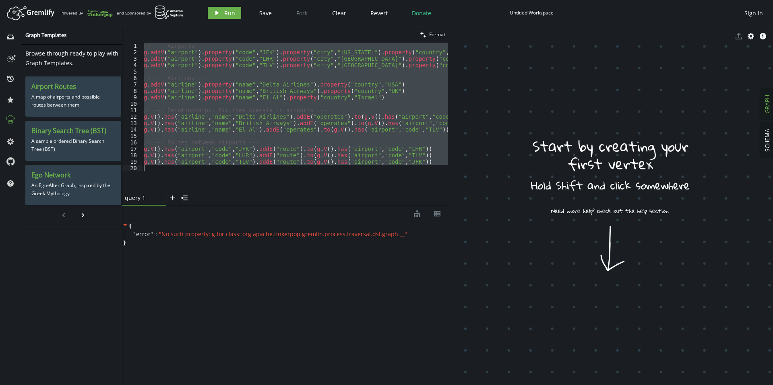
paste textarea "select("v1","e1","v2","e2","v3").by("name").by(valueMap()).by("name").by(valueM…"
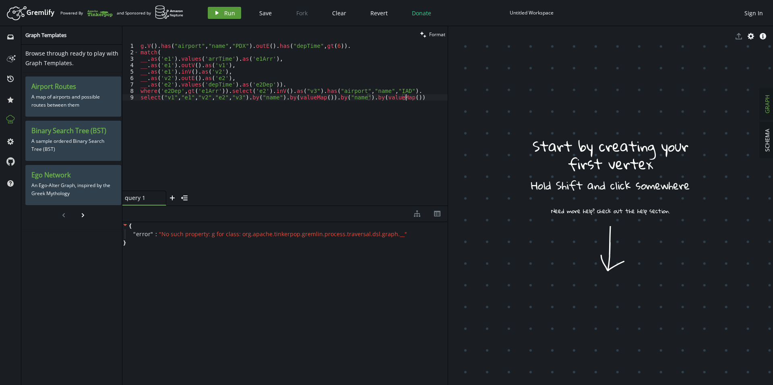
click at [232, 14] on span "Run" at bounding box center [229, 13] width 11 height 8
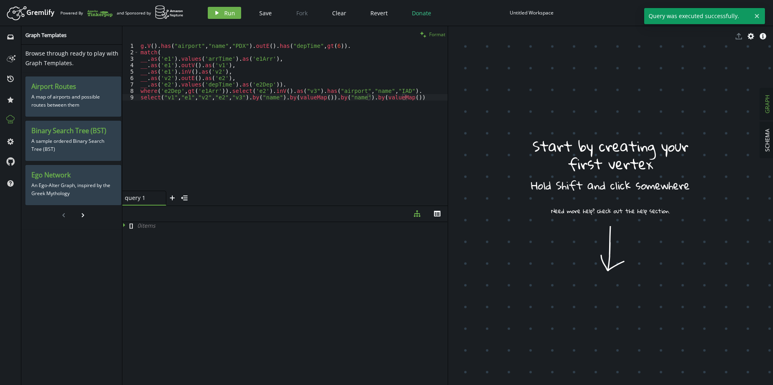
click at [432, 36] on span "Format" at bounding box center [437, 34] width 16 height 7
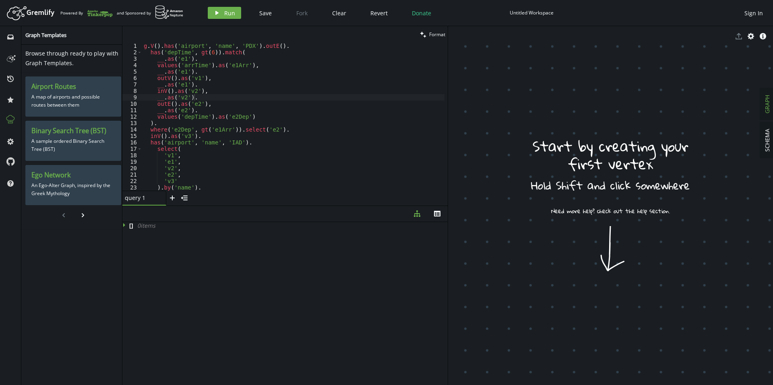
drag, startPoint x: 315, startPoint y: 105, endPoint x: 306, endPoint y: 106, distance: 9.7
click at [315, 105] on div "g . V ( ) . has ( 'airport' , 'name' , 'PDX' ) . outE ( ) . has ( 'depTime' , g…" at bounding box center [293, 123] width 302 height 161
type textarea "by(valueMap()).by('name'). by(valueMap())"
paste textarea
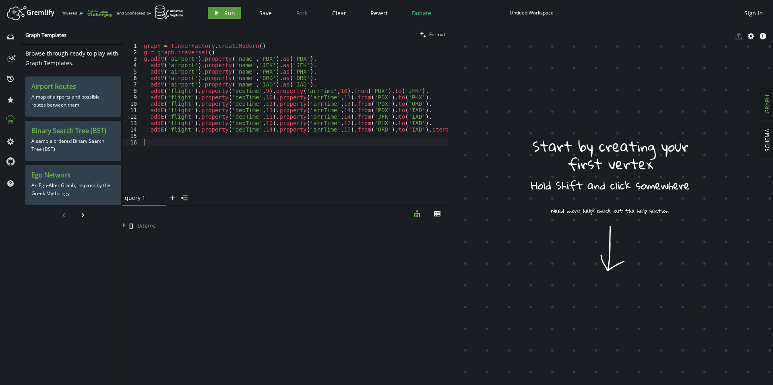
click at [237, 12] on button "play Run" at bounding box center [224, 13] width 33 height 12
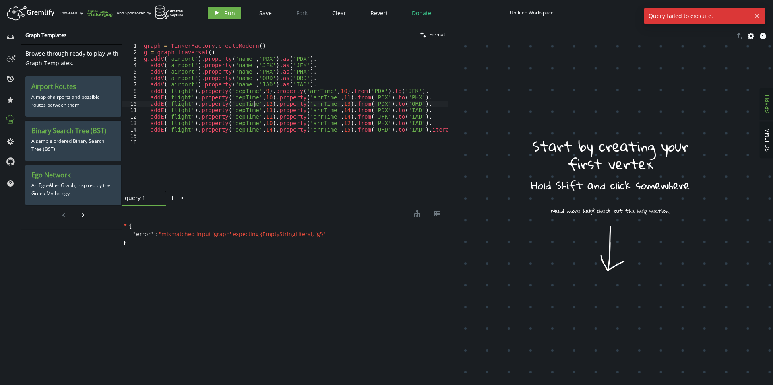
click at [254, 104] on div "graph = TinkerFactory . createModern ( ) g = graph . traversal ( ) g . addV ( '…" at bounding box center [294, 123] width 305 height 161
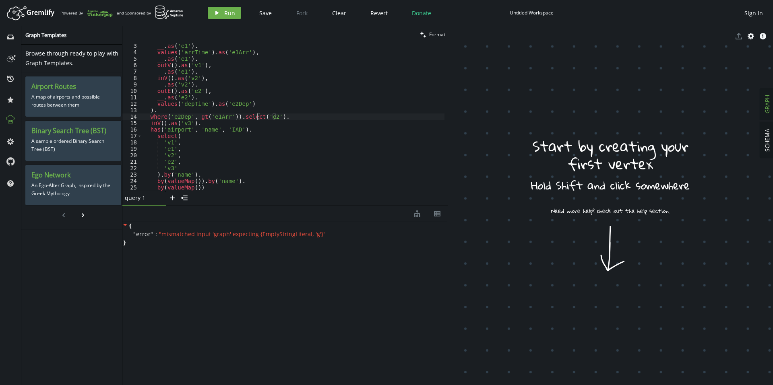
type textarea "by(valueMap()).by('name'). by(valueMap())"
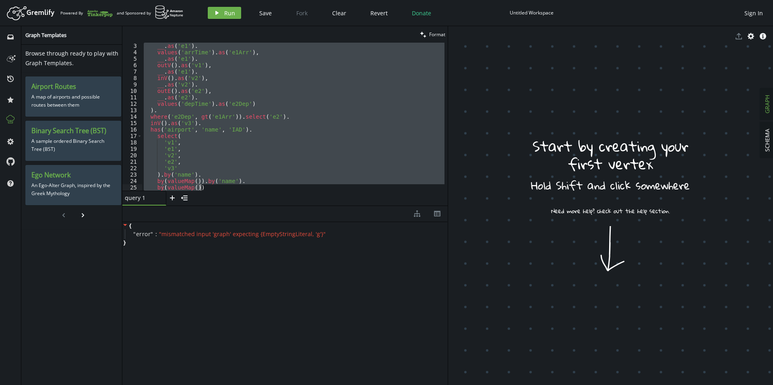
paste textarea
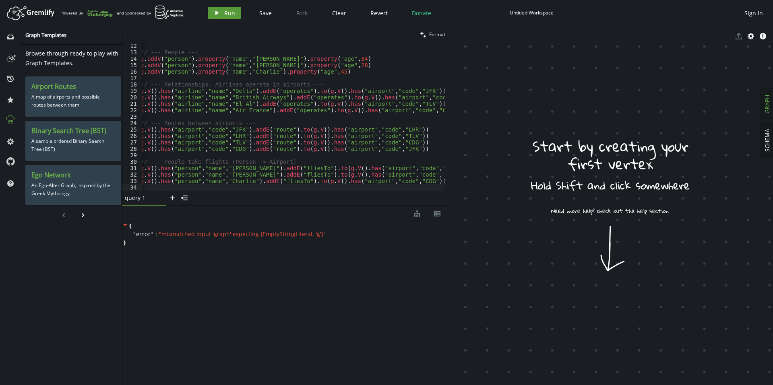
click at [208, 8] on button "play Run" at bounding box center [224, 13] width 33 height 12
drag, startPoint x: 401, startPoint y: 235, endPoint x: 221, endPoint y: 233, distance: 179.9
click at [208, 236] on div "" error " : " No such property: g for class: org.apache.tinkerpop.gremlin.proce…" at bounding box center [286, 234] width 323 height 10
click at [409, 235] on icon at bounding box center [412, 234] width 6 height 6
copy div "g for class: org.apache.tinkerpop.gremlin.process.traversal.dsl.graph.__ ""
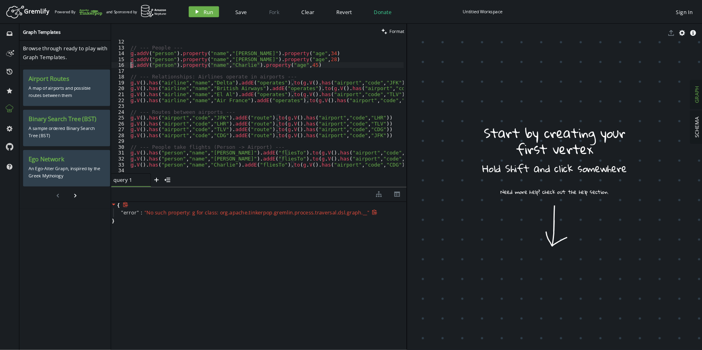
scroll to position [0, 0]
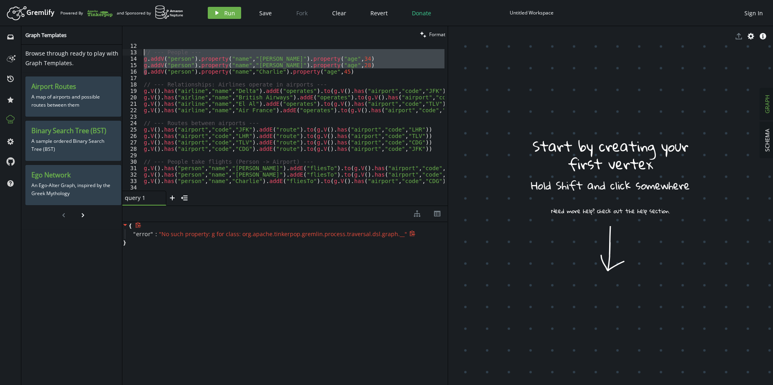
drag, startPoint x: 145, startPoint y: 71, endPoint x: 62, endPoint y: 52, distance: 84.8
click at [62, 52] on div "inbox history star cog help Graph Templates Browse through ready to play with G…" at bounding box center [386, 205] width 773 height 359
type textarea "// --- People --- g.addV("person").property("name","Alice").property("age",34)"
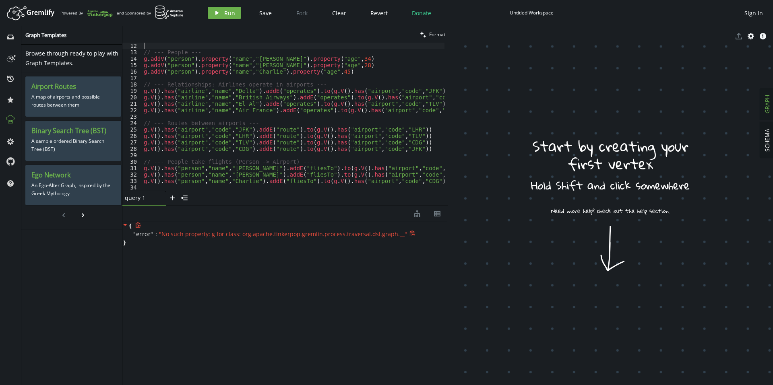
paste textarea "g = graph.traversal()"
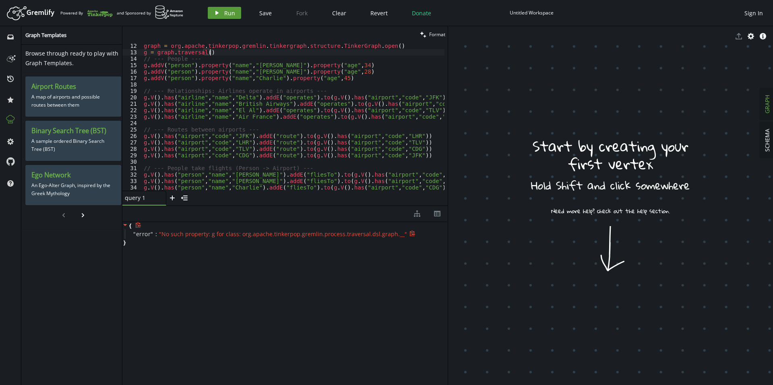
click at [208, 14] on button "play Run" at bounding box center [224, 13] width 33 height 12
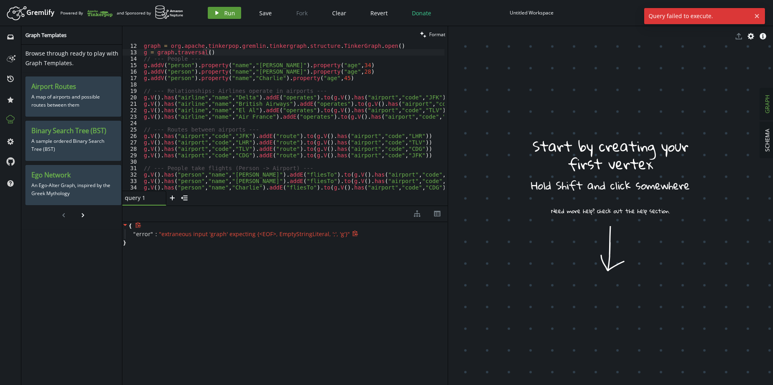
click at [211, 14] on button "play Run" at bounding box center [224, 13] width 33 height 12
type textarea "// --- People ---"
click at [274, 58] on div "graph = org . apache . tinkerpop . gremlin . tinkergraph . structure . TinkerGr…" at bounding box center [301, 122] width 319 height 158
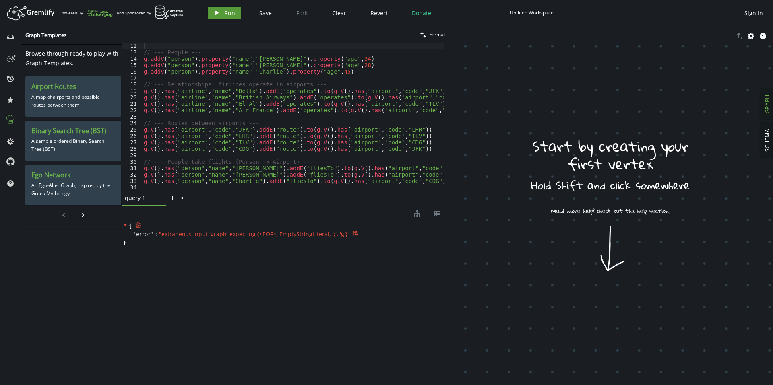
click at [224, 14] on span "Run" at bounding box center [229, 13] width 11 height 8
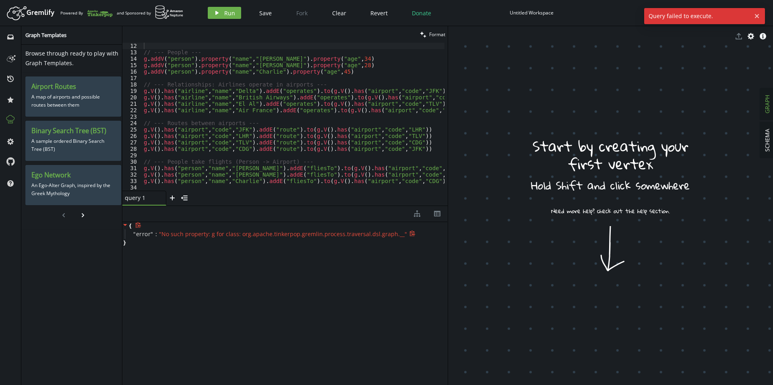
click at [209, 68] on div "// --- People --- g . addV ( "person" ) . property ( "name" , "Alice" ) . prope…" at bounding box center [301, 122] width 319 height 158
type textarea "g.V().has("person","name","Charlie").addE("fliesTo").to(g.V().has("airport","co…"
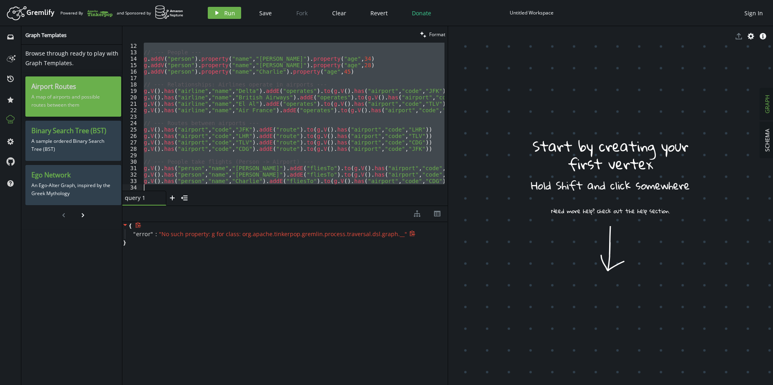
click at [91, 95] on p "A map of airports and possible routes between them" at bounding box center [73, 101] width 84 height 20
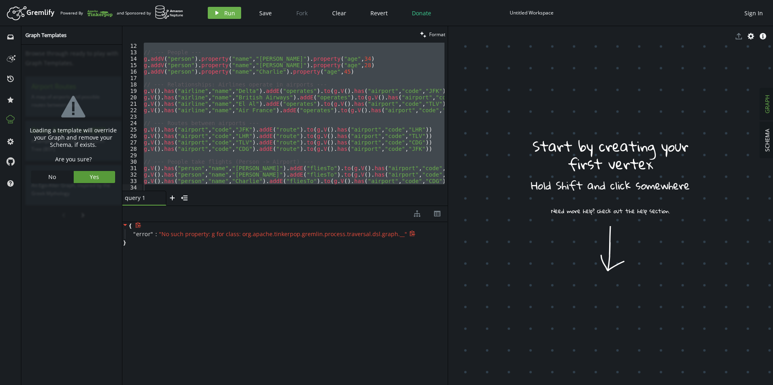
click at [102, 175] on button "Yes" at bounding box center [95, 177] width 42 height 12
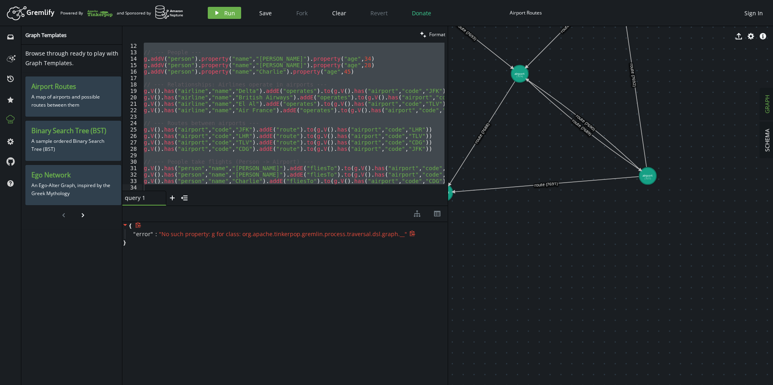
drag, startPoint x: 619, startPoint y: 122, endPoint x: 745, endPoint y: 214, distance: 155.7
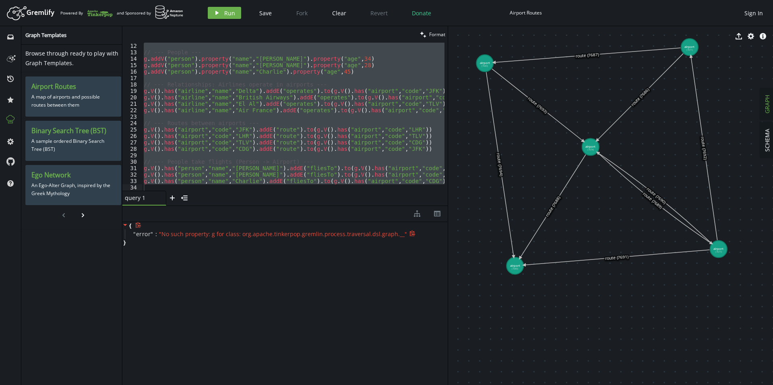
drag, startPoint x: 590, startPoint y: 174, endPoint x: 618, endPoint y: 190, distance: 32.1
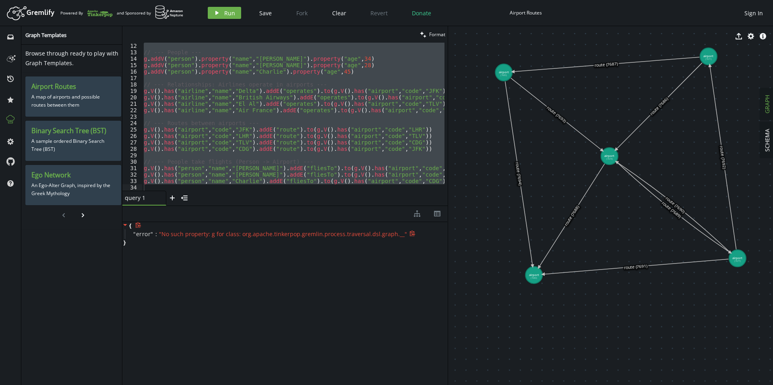
click at [256, 284] on div "{ " error " : " No such property: g for class: org.apache.tinkerpop.gremlin.pro…" at bounding box center [284, 301] width 325 height 159
click at [11, 93] on button "star" at bounding box center [10, 99] width 13 height 13
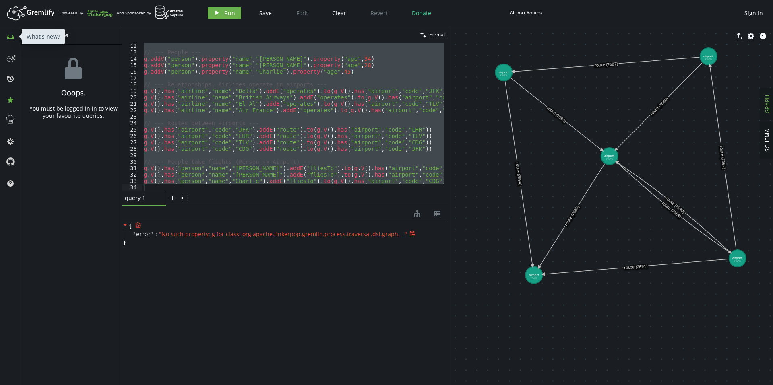
click at [11, 36] on icon "inbox" at bounding box center [10, 37] width 6 height 6
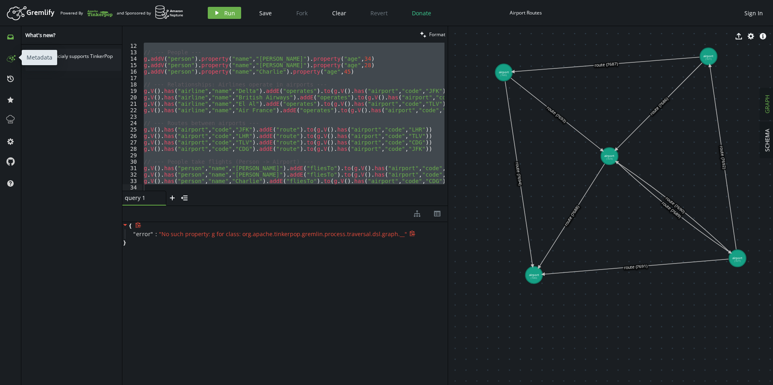
click at [10, 60] on icon at bounding box center [10, 57] width 13 height 13
click at [58, 64] on input "Airport Routes" at bounding box center [73, 64] width 96 height 17
click at [50, 106] on textarea "A map of airports and possible routes between them" at bounding box center [73, 105] width 96 height 23
click at [228, 11] on span "Run" at bounding box center [229, 13] width 11 height 8
click at [257, 80] on div "// --- People --- g . addV ( "person" ) . property ( "name" , "Alice" ) . prope…" at bounding box center [293, 117] width 302 height 148
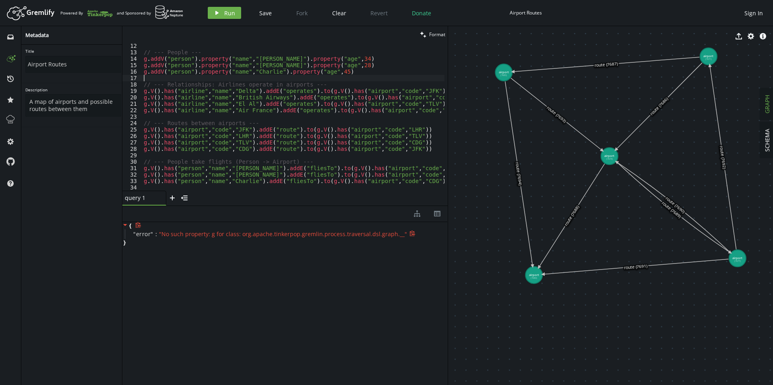
type textarea "g.V().has("person","name","Charlie").addE("fliesTo").to(g.V().has("airport","co…"
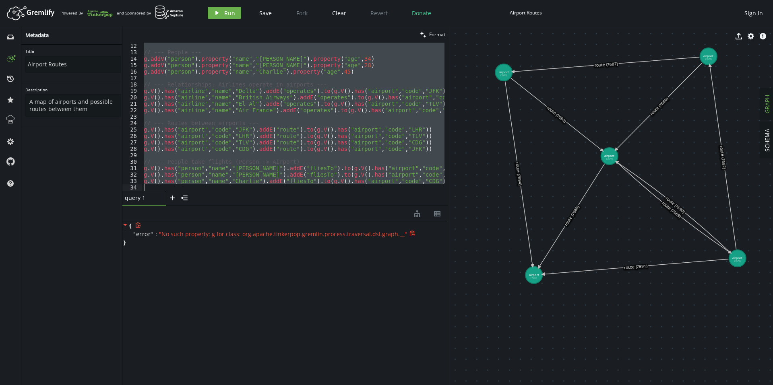
paste textarea
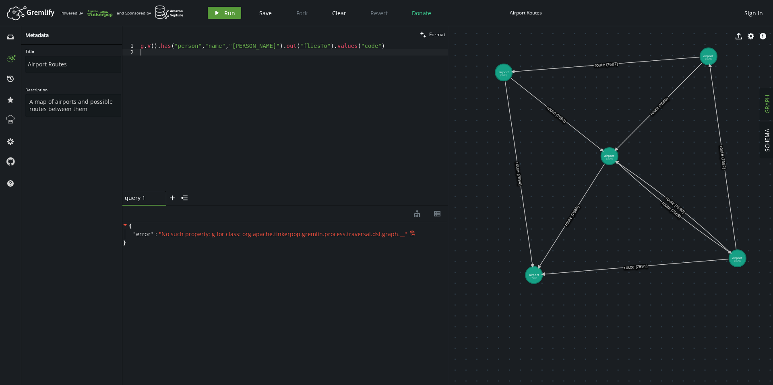
click at [224, 17] on button "play Run" at bounding box center [224, 13] width 33 height 12
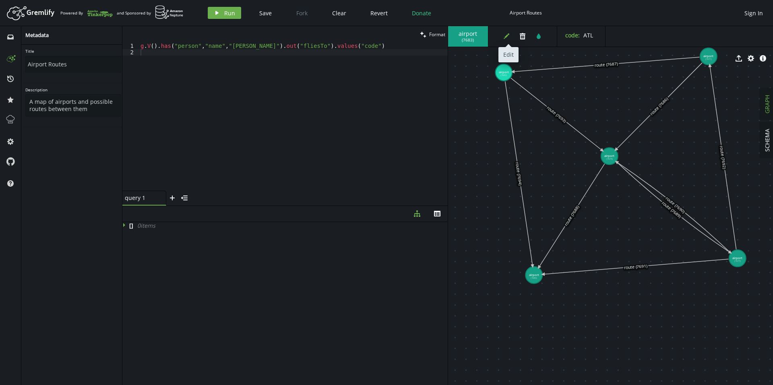
click at [506, 36] on icon "button" at bounding box center [506, 36] width 6 height 6
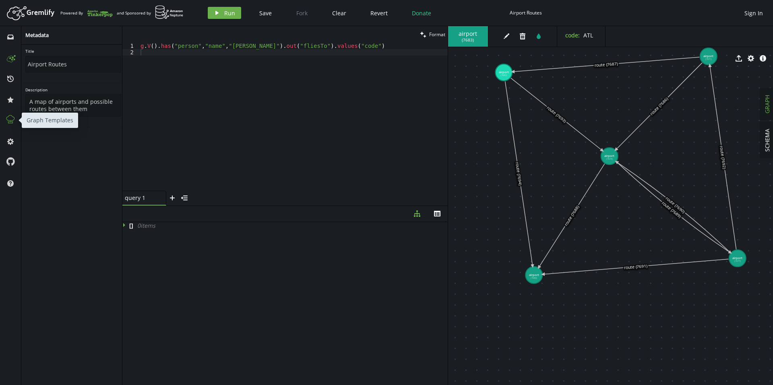
click at [9, 119] on icon at bounding box center [10, 119] width 10 height 10
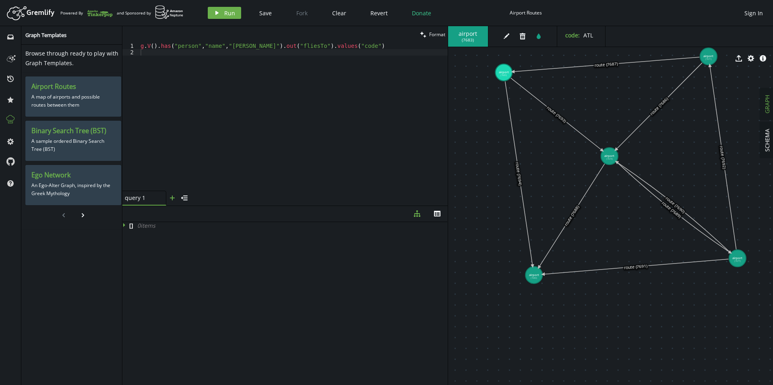
click at [171, 198] on icon "button" at bounding box center [172, 198] width 5 height 5
click at [184, 240] on div "[ ] 0 item s" at bounding box center [284, 301] width 325 height 159
click at [138, 196] on div "query 1" at bounding box center [141, 197] width 32 height 7
click at [184, 197] on div "query 2 query 2" at bounding box center [186, 197] width 34 height 7
click at [148, 196] on div "query 1" at bounding box center [141, 197] width 32 height 7
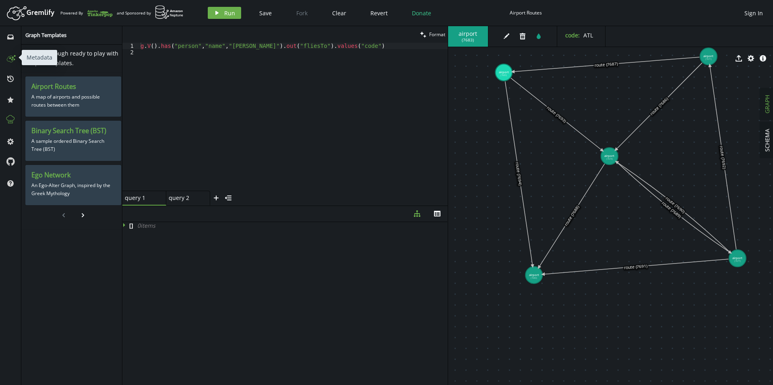
click at [6, 54] on icon at bounding box center [10, 57] width 13 height 13
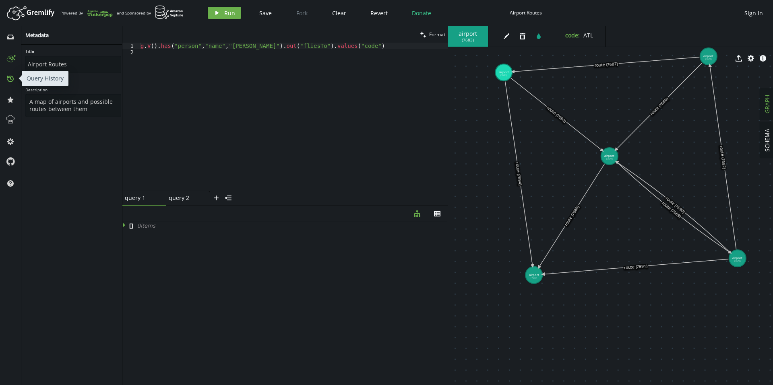
click at [6, 76] on button "history" at bounding box center [10, 78] width 13 height 13
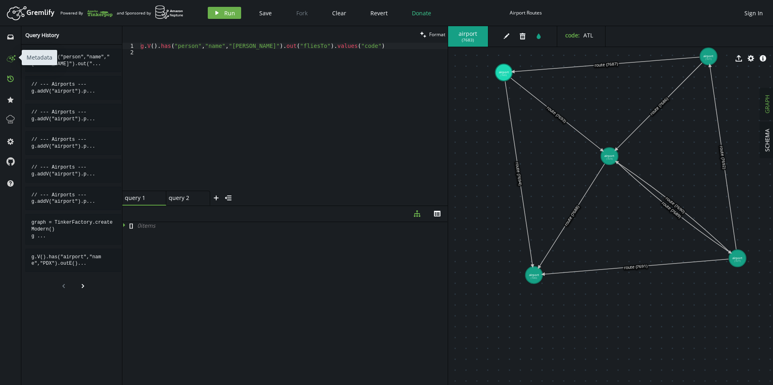
click at [9, 58] on icon at bounding box center [10, 57] width 13 height 13
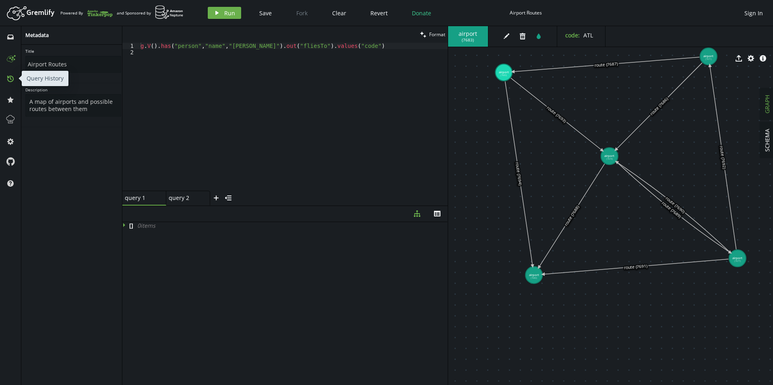
click at [12, 84] on button "history" at bounding box center [10, 78] width 13 height 13
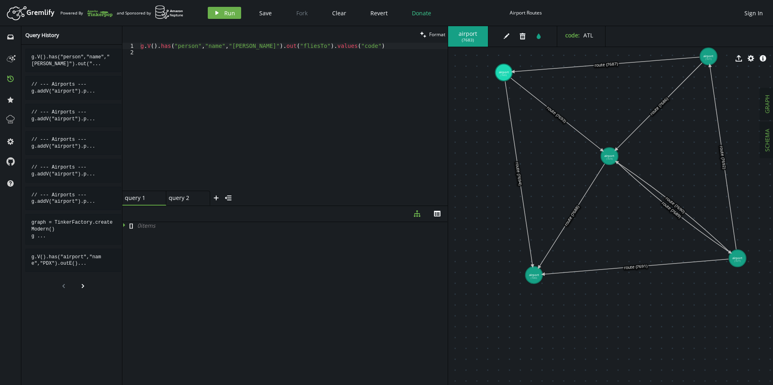
click at [769, 146] on span "SCHEMA" at bounding box center [767, 140] width 8 height 23
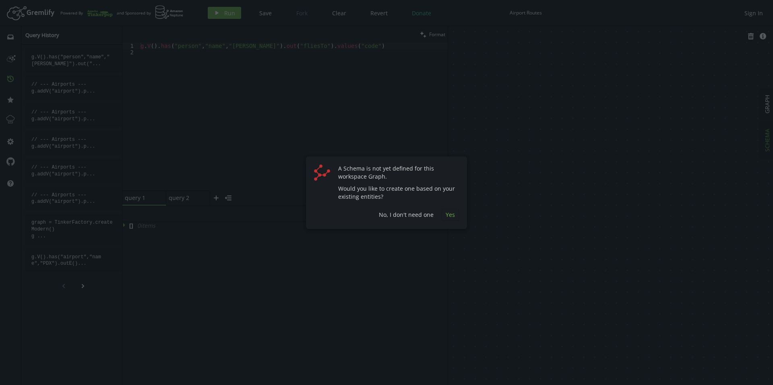
click at [452, 215] on span "Yes" at bounding box center [449, 215] width 9 height 8
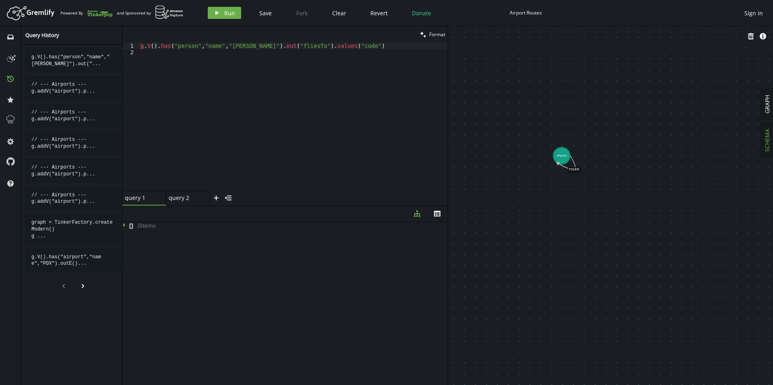
drag, startPoint x: 509, startPoint y: 90, endPoint x: 617, endPoint y: 215, distance: 165.5
click at [223, 79] on div "g . V ( ) . has ( "person" , "name" , "Alice" ) . out ( "fliesTo" ) . values ( …" at bounding box center [293, 123] width 309 height 161
drag, startPoint x: 347, startPoint y: 47, endPoint x: -98, endPoint y: 42, distance: 444.7
click at [0, 42] on html "Artboard Created with Sketch. Powered By and Sponsored by play Run Save Fork Cl…" at bounding box center [386, 192] width 773 height 385
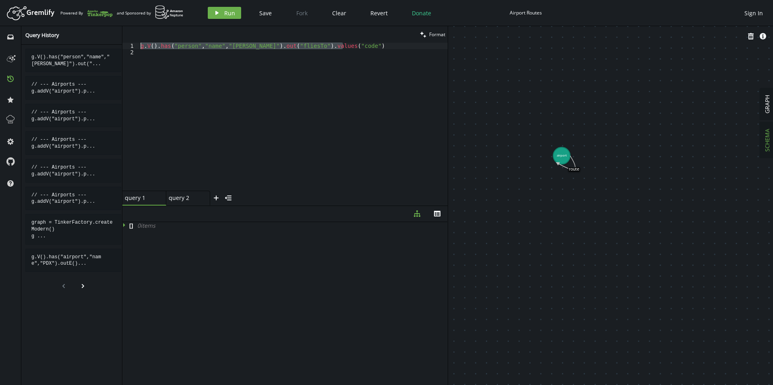
type textarea "g.V().has("person","name","Alice").out("fliesTo").values("code")"
click at [165, 117] on div "g . V ( ) . has ( "person" , "name" , "Alice" ) . out ( "fliesTo" ) . values ( …" at bounding box center [293, 123] width 309 height 161
click at [239, 120] on div "g . V ( ) . has ( "person" , "name" , "Alice" ) . out ( "fliesTo" ) . values ( …" at bounding box center [293, 123] width 309 height 161
type textarea "g.V().has("person","name","Alice").out("fliesTo").values("code")"
paste textarea
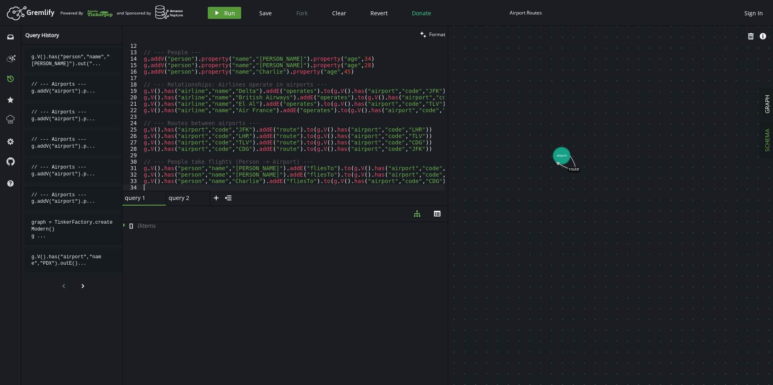
click at [237, 15] on button "play Run" at bounding box center [224, 13] width 33 height 12
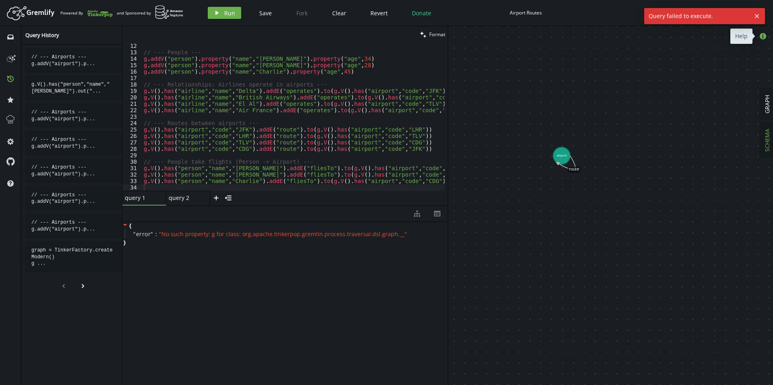
click at [761, 37] on icon "button" at bounding box center [762, 36] width 6 height 6
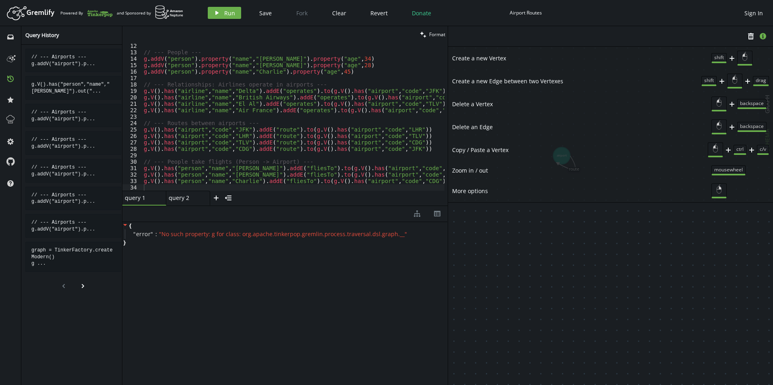
click at [759, 37] on button "info-sign" at bounding box center [763, 36] width 12 height 12
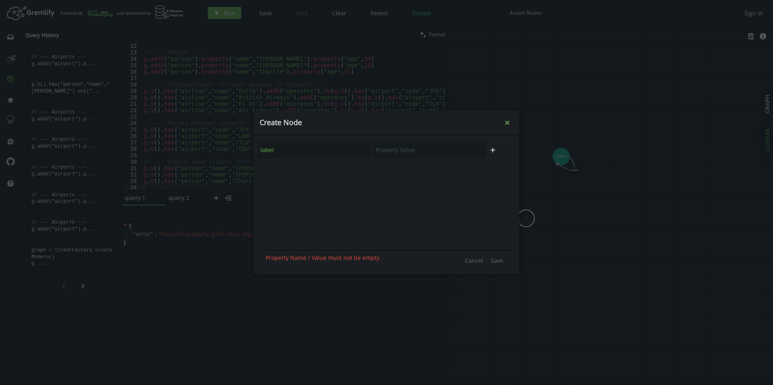
click at [511, 123] on button "small-cross" at bounding box center [507, 123] width 12 height 12
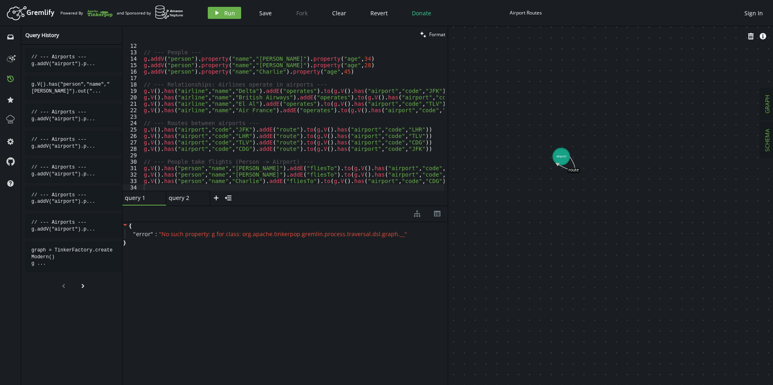
click at [764, 101] on span "GRAPH" at bounding box center [767, 104] width 8 height 19
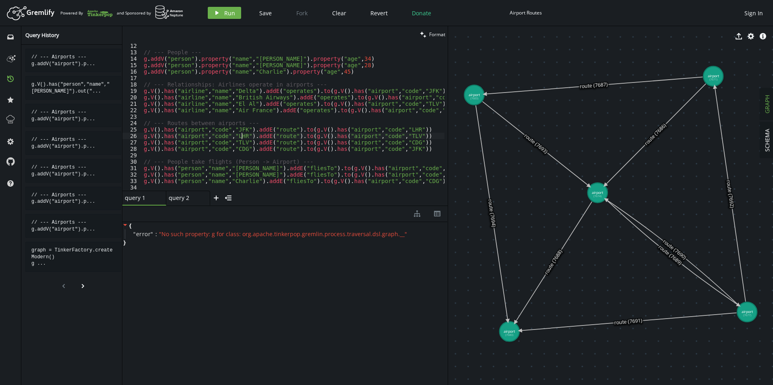
click at [242, 137] on div "// --- People --- g . addV ( "person" ) . property ( "name" , "Alice" ) . prope…" at bounding box center [301, 122] width 319 height 158
type textarea "g.V().has("person","name","Charlie").addE("fliesTo").to(g.V().has("airport","co…"
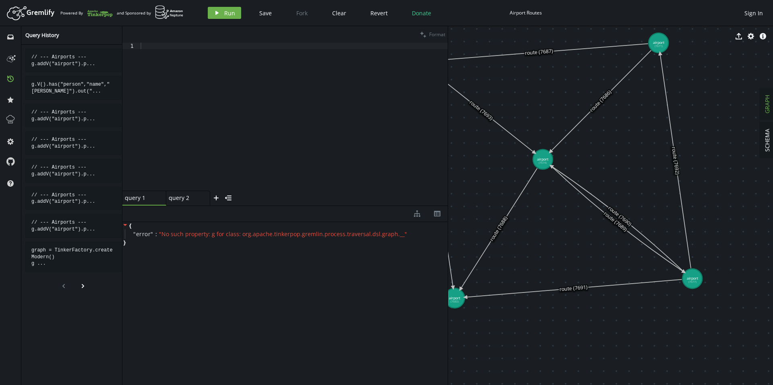
drag, startPoint x: 686, startPoint y: 217, endPoint x: 619, endPoint y: 175, distance: 79.2
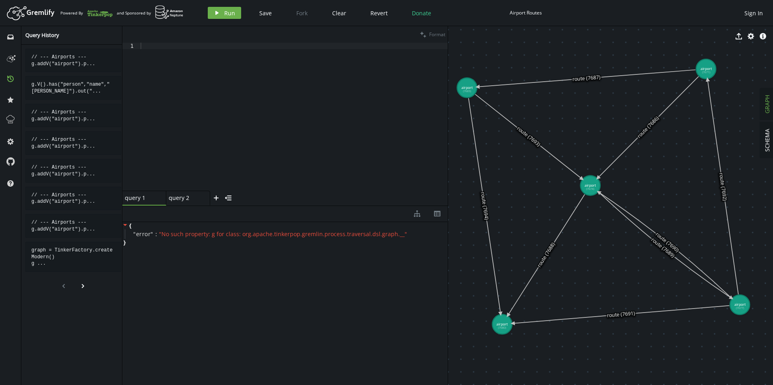
drag, startPoint x: 605, startPoint y: 111, endPoint x: 664, endPoint y: 145, distance: 68.7
click at [524, 132] on icon at bounding box center [528, 136] width 107 height 85
click at [505, 36] on icon "edit" at bounding box center [506, 36] width 6 height 6
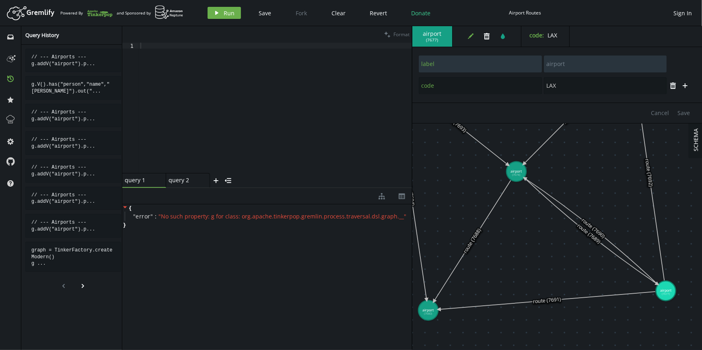
drag, startPoint x: 663, startPoint y: 252, endPoint x: 633, endPoint y: 251, distance: 30.2
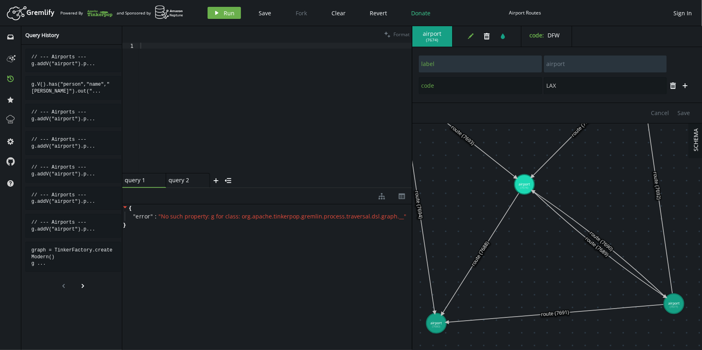
type input "DFW"
click at [550, 35] on span "DFW" at bounding box center [554, 35] width 12 height 8
click at [505, 36] on icon "tint" at bounding box center [503, 36] width 6 height 6
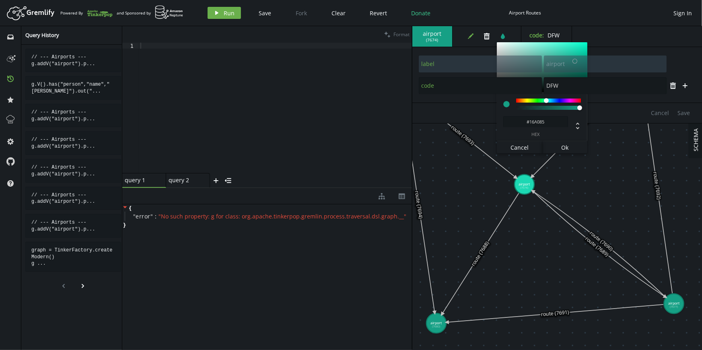
type input "#A01635"
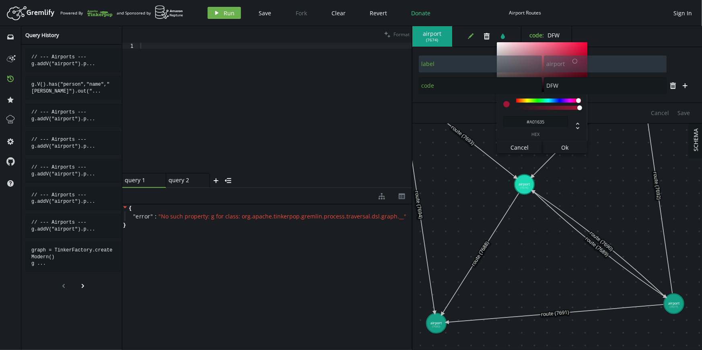
click at [579, 102] on div at bounding box center [548, 101] width 65 height 4
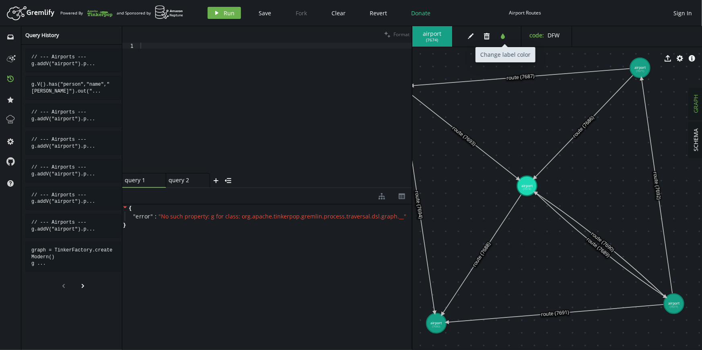
click at [503, 36] on icon "button" at bounding box center [503, 36] width 4 height 6
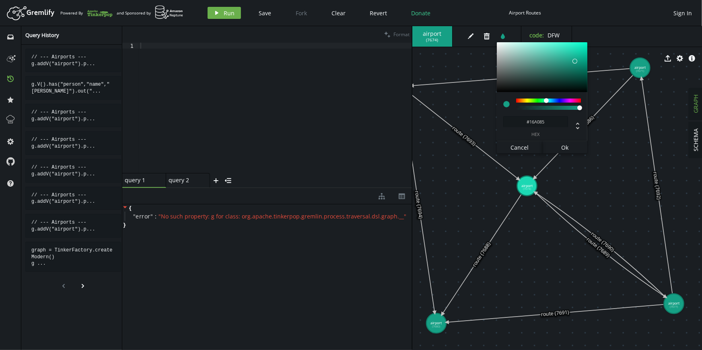
type input "#A01692"
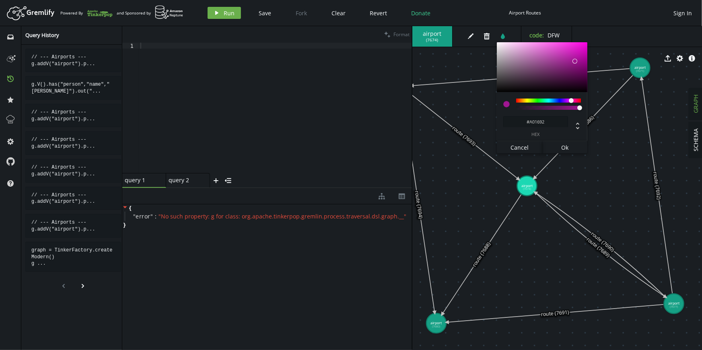
click at [571, 101] on div at bounding box center [548, 101] width 65 height 4
click at [553, 146] on button "Ok" at bounding box center [564, 147] width 45 height 12
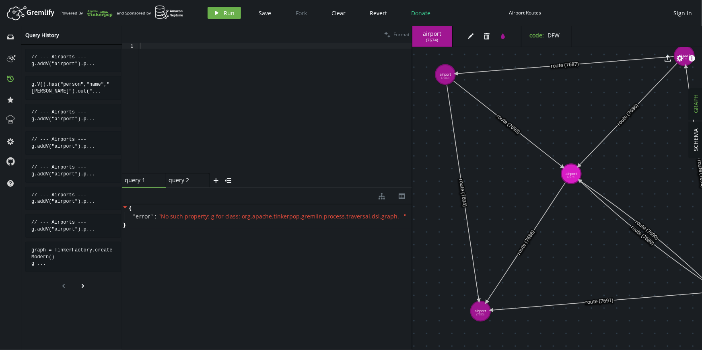
drag, startPoint x: 526, startPoint y: 143, endPoint x: 574, endPoint y: 129, distance: 50.7
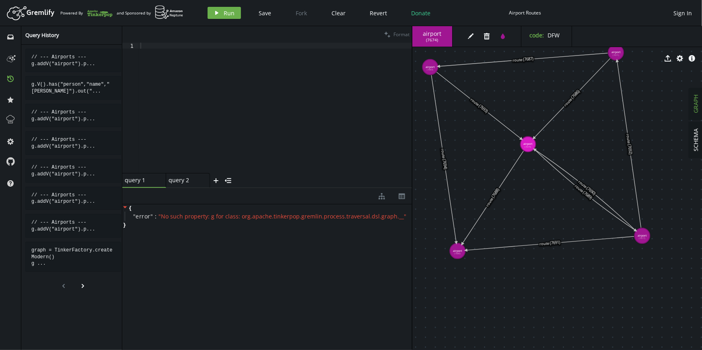
drag, startPoint x: 568, startPoint y: 121, endPoint x: 522, endPoint y: 105, distance: 48.6
click at [556, 162] on icon at bounding box center [584, 189] width 101 height 81
click at [559, 173] on icon at bounding box center [584, 189] width 101 height 81
click at [202, 94] on div at bounding box center [275, 114] width 273 height 142
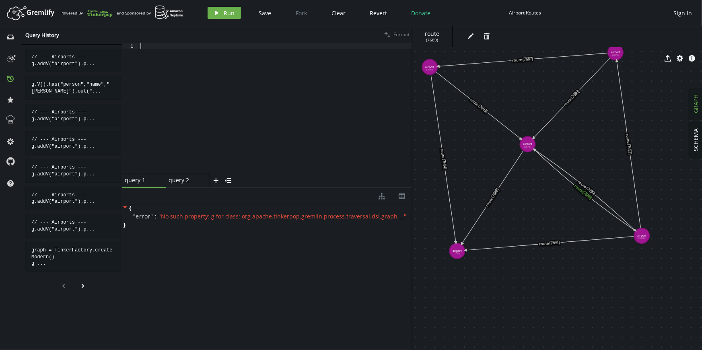
click at [183, 85] on div at bounding box center [275, 114] width 273 height 142
type textarea "please"
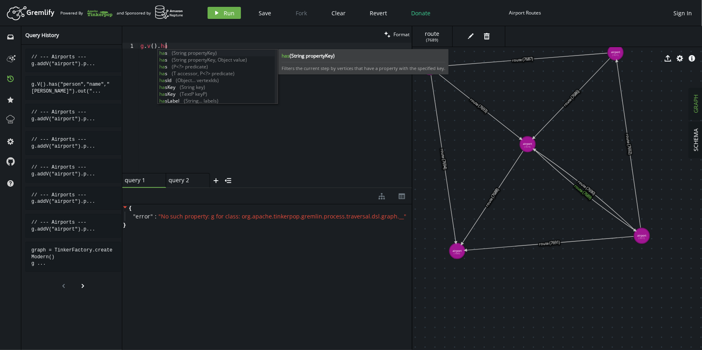
scroll to position [0, 28]
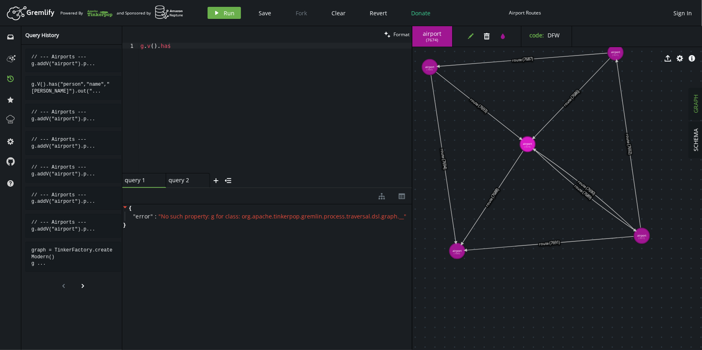
click at [473, 36] on icon "edit" at bounding box center [471, 36] width 6 height 6
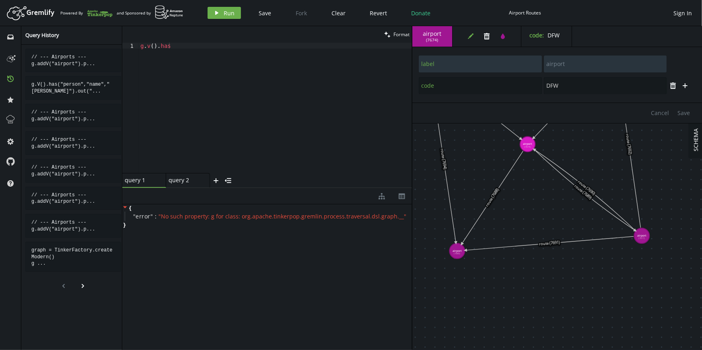
click at [181, 49] on div "g . v ( ) . has" at bounding box center [275, 114] width 273 height 142
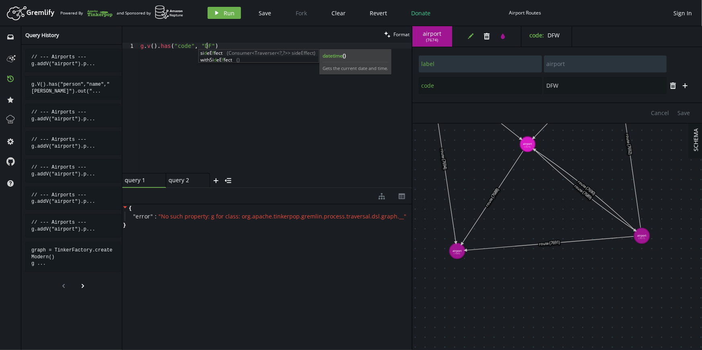
scroll to position [0, 69]
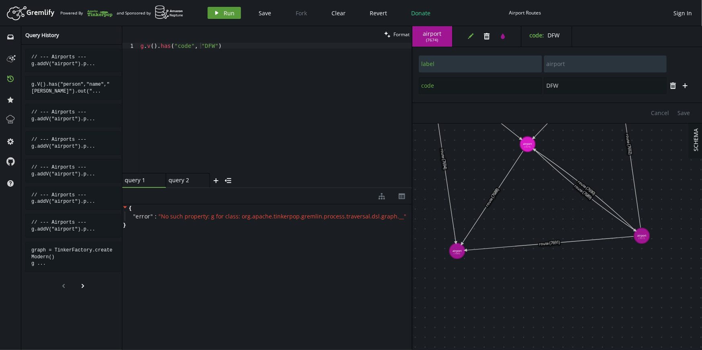
click at [227, 10] on span "Run" at bounding box center [229, 13] width 11 height 8
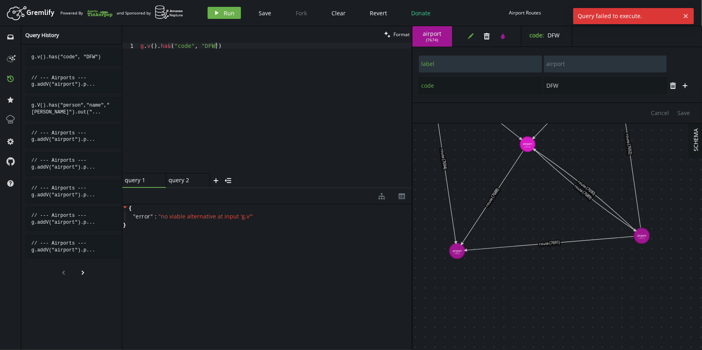
click at [215, 101] on div "g . v ( ) . has ( "code" , "DFW" )" at bounding box center [275, 114] width 273 height 142
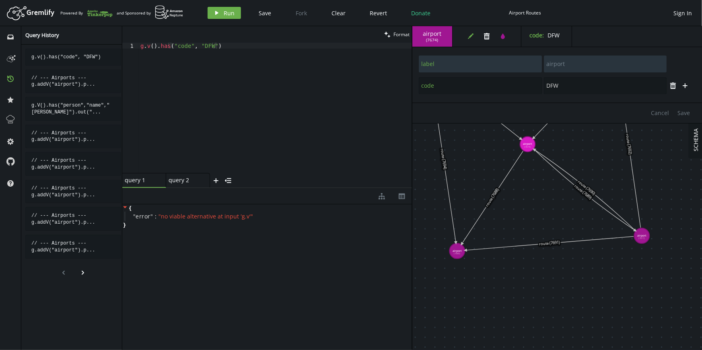
click at [437, 33] on span "airport" at bounding box center [433, 33] width 24 height 7
click at [171, 46] on div "g . v ( ) . has ( "code" , "DFW" )" at bounding box center [275, 114] width 273 height 142
paste textarea "airport",""
click at [216, 14] on icon "button" at bounding box center [216, 13] width 3 height 4
click at [149, 43] on div "g . v ( ) . has ( "airport" , "code" , "DFW" )" at bounding box center [275, 108] width 273 height 130
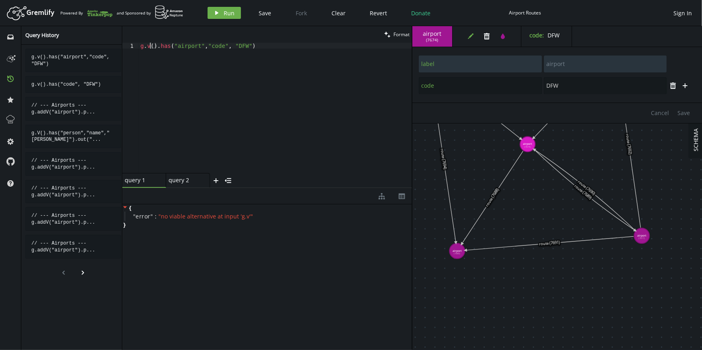
click at [150, 44] on div "g . v ( ) . has ( "airport" , "code" , "DFW" )" at bounding box center [275, 114] width 273 height 142
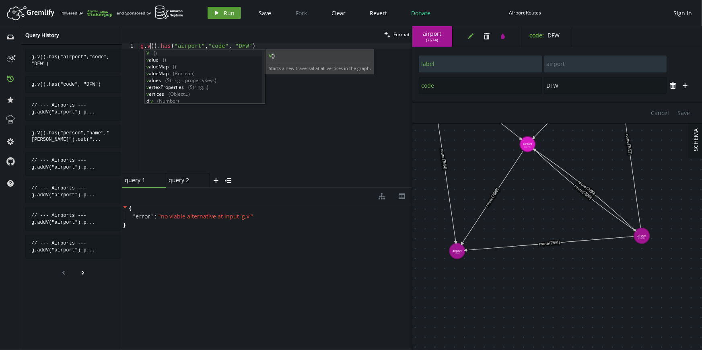
click at [233, 10] on span "Run" at bounding box center [229, 13] width 11 height 8
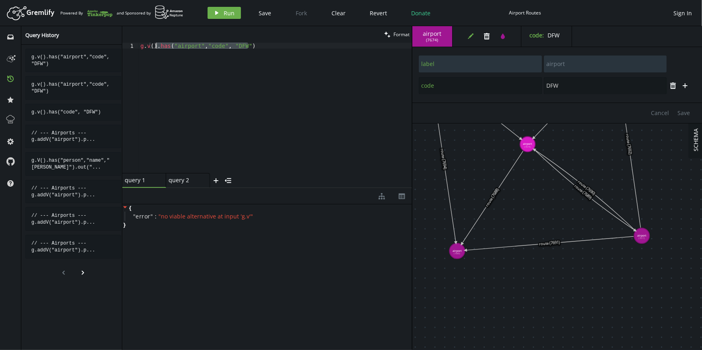
drag, startPoint x: 254, startPoint y: 47, endPoint x: 155, endPoint y: 45, distance: 98.2
click at [155, 45] on div "g . v ( ) . has ( "airport" , "code" , "DFW" )" at bounding box center [275, 114] width 273 height 142
click at [218, 13] on icon "play" at bounding box center [217, 13] width 6 height 6
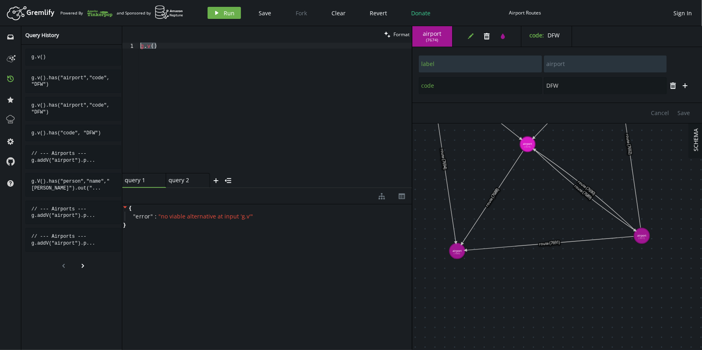
drag, startPoint x: 165, startPoint y: 48, endPoint x: 69, endPoint y: 37, distance: 97.2
click at [69, 37] on div "inbox history star cog help Query History g.v() g.v().has("airport","code", "DF…" at bounding box center [351, 188] width 702 height 324
paste textarea "V"
click at [217, 14] on icon "play" at bounding box center [217, 13] width 6 height 6
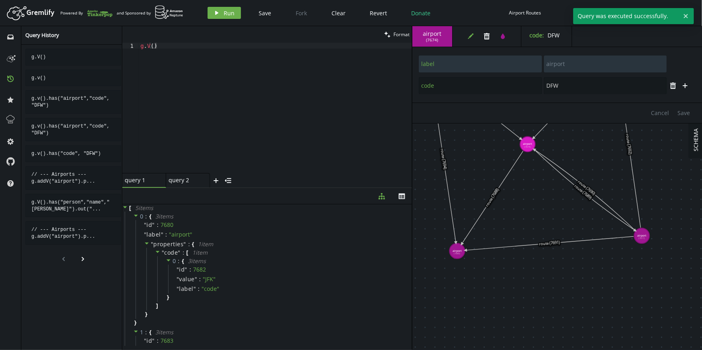
click at [164, 52] on div "g . V ( )" at bounding box center [275, 114] width 273 height 142
click at [164, 56] on div "g . v ( ) . has ( "airport" , "code" , "DFW" )" at bounding box center [275, 108] width 273 height 130
click at [149, 43] on div "g . v ( ) . has ( "airport" , "code" , "DFW" )" at bounding box center [275, 114] width 273 height 142
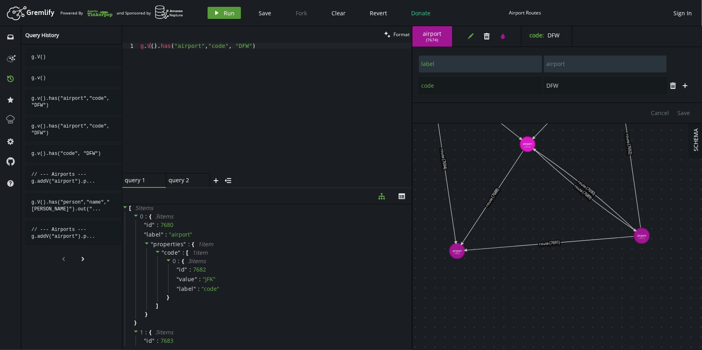
click at [212, 12] on button "play Run" at bounding box center [224, 13] width 33 height 12
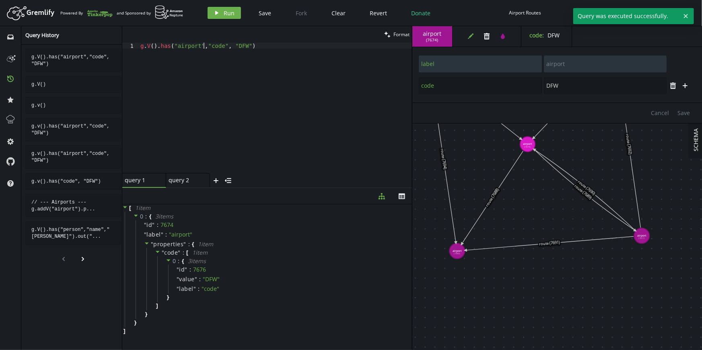
click at [204, 45] on div "g . V ( ) . has ( "airport" , "code" , "DFW" )" at bounding box center [275, 114] width 273 height 142
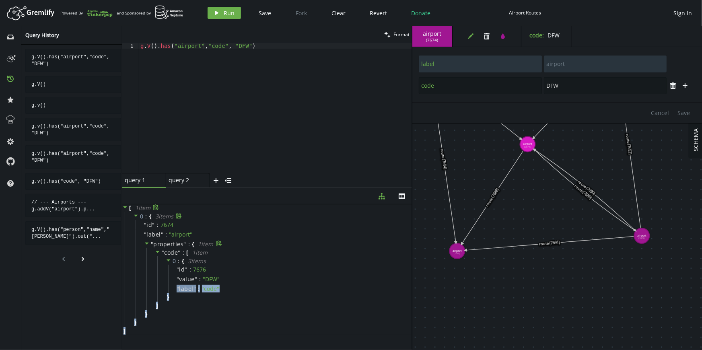
drag, startPoint x: 166, startPoint y: 327, endPoint x: 145, endPoint y: 281, distance: 50.4
click at [144, 287] on div "[ 1 item 0 : { 3 item s " id " : 7674 " label " : " airport " " properties " : …" at bounding box center [267, 269] width 290 height 130
click at [157, 206] on icon at bounding box center [156, 207] width 6 height 6
drag, startPoint x: 202, startPoint y: 47, endPoint x: 171, endPoint y: 47, distance: 31.4
click at [171, 47] on div "g . V ( ) . has ( "airport" , "code" , "DFW" )" at bounding box center [275, 114] width 273 height 142
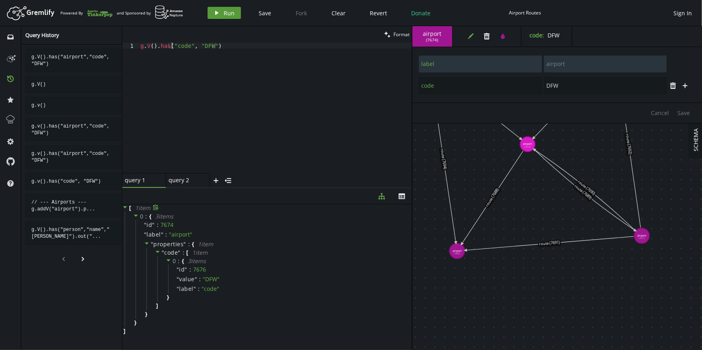
click at [225, 12] on span "Run" at bounding box center [229, 13] width 11 height 8
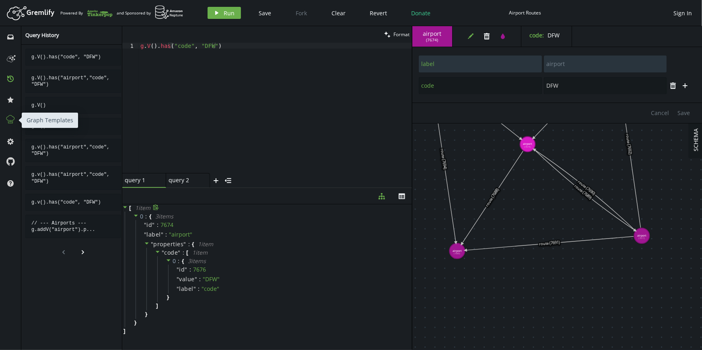
click at [12, 117] on icon at bounding box center [10, 119] width 10 height 10
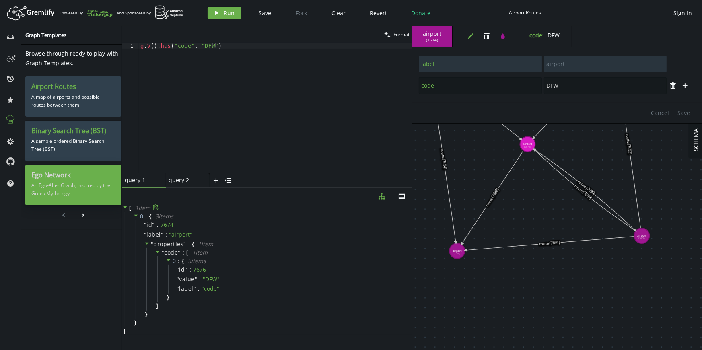
click at [58, 194] on p "An Ego-Alter Graph, inspired by the Greek Mythology" at bounding box center [73, 189] width 84 height 20
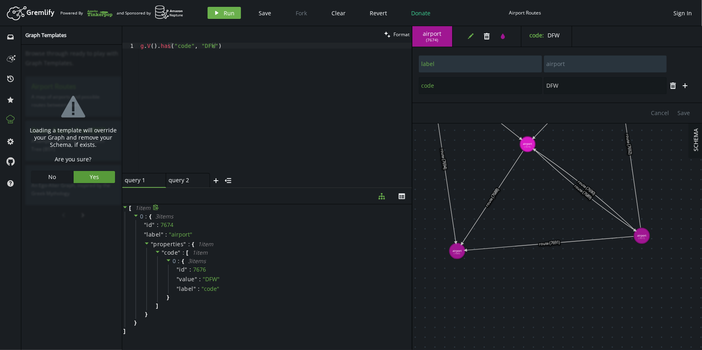
click at [87, 179] on button "Yes" at bounding box center [95, 177] width 42 height 12
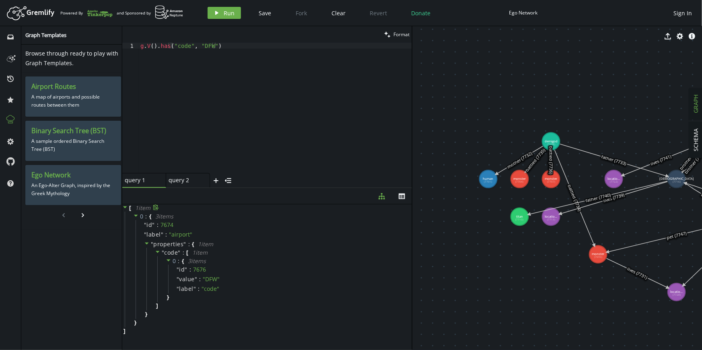
drag, startPoint x: 580, startPoint y: 207, endPoint x: 459, endPoint y: 108, distance: 156.7
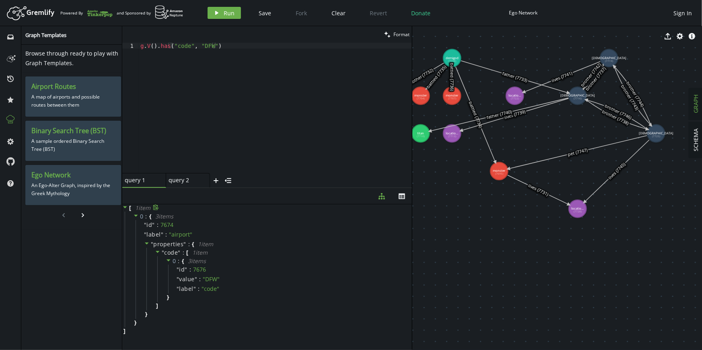
drag, startPoint x: 618, startPoint y: 295, endPoint x: 519, endPoint y: 212, distance: 129.4
click at [472, 36] on icon "button" at bounding box center [471, 36] width 6 height 6
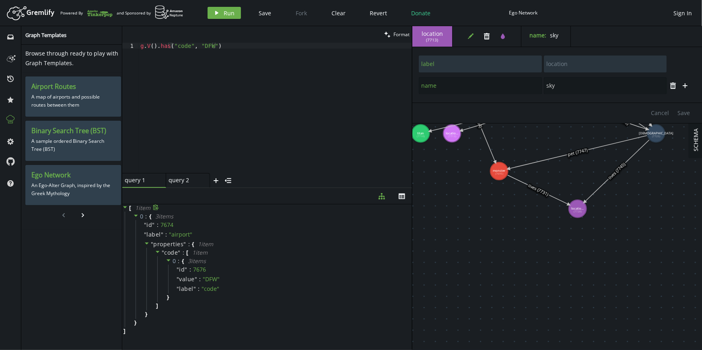
drag, startPoint x: 213, startPoint y: 119, endPoint x: 208, endPoint y: 118, distance: 4.4
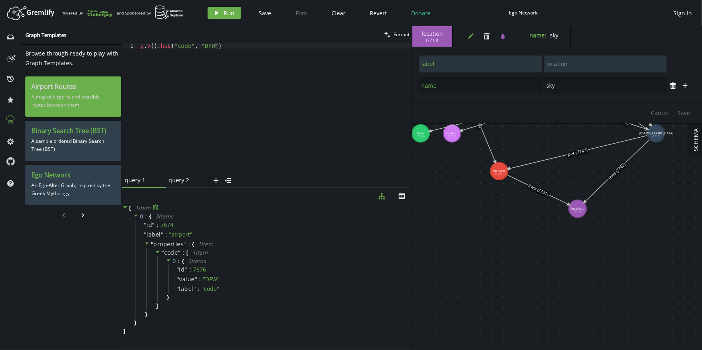
click at [45, 99] on p "A map of airports and possible routes between them" at bounding box center [73, 101] width 84 height 20
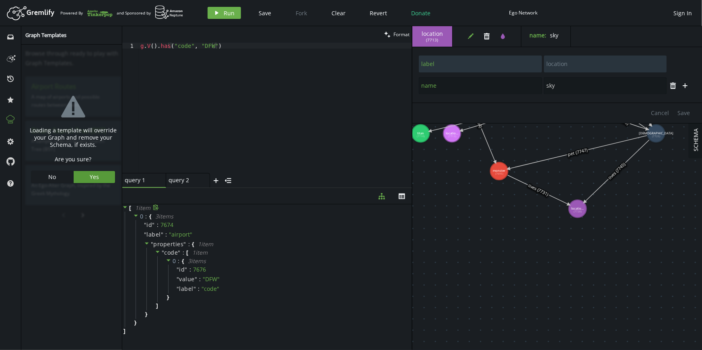
click at [91, 177] on span "Yes" at bounding box center [94, 177] width 9 height 8
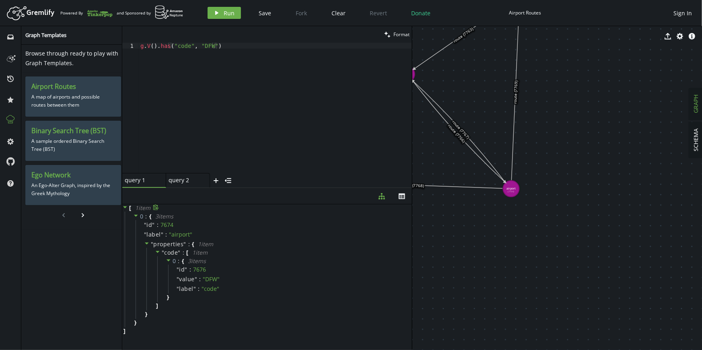
drag, startPoint x: 436, startPoint y: 105, endPoint x: 487, endPoint y: 124, distance: 54.0
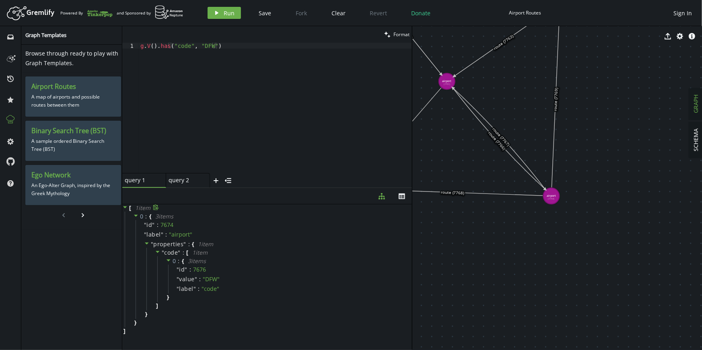
drag, startPoint x: 495, startPoint y: 89, endPoint x: 523, endPoint y: 91, distance: 28.3
click at [163, 49] on div "g . V ( ) . has ( "code" , "DFW" )" at bounding box center [275, 114] width 273 height 142
drag, startPoint x: 175, startPoint y: 66, endPoint x: 157, endPoint y: 48, distance: 25.0
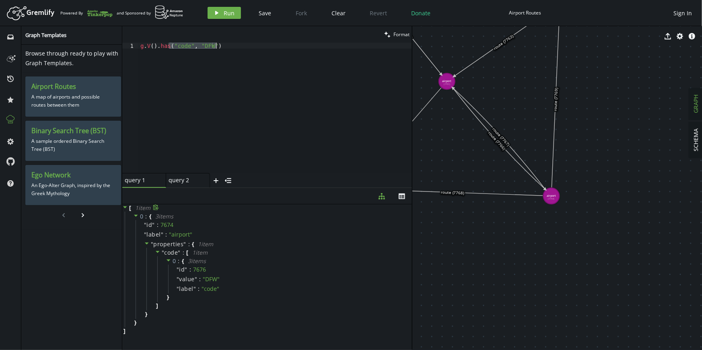
click at [174, 66] on div "g . V ( ) . has ( "code" , "DFW" )" at bounding box center [275, 108] width 273 height 130
click at [159, 47] on div "g . V ( ) . has ( "code" , "DFW" )" at bounding box center [275, 114] width 273 height 142
click at [166, 45] on div "g . V ( ) . has ( "code" , "DFW" )" at bounding box center [275, 114] width 273 height 142
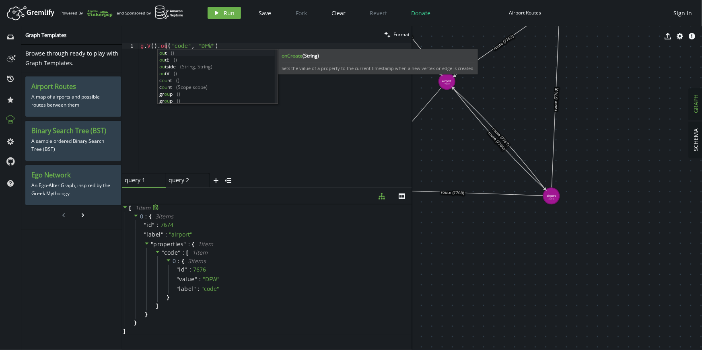
scroll to position [0, 28]
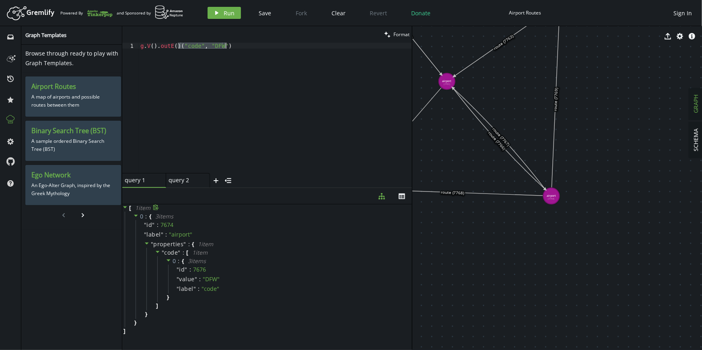
drag, startPoint x: 179, startPoint y: 45, endPoint x: 228, endPoint y: 45, distance: 48.3
click at [228, 45] on div "g . V ( ) . outE ( ) ( "code" , "DFW" )" at bounding box center [275, 114] width 273 height 142
click at [501, 134] on icon at bounding box center [499, 139] width 93 height 102
click at [471, 43] on div "edit trash" at bounding box center [481, 36] width 49 height 21
click at [470, 36] on icon "edit" at bounding box center [471, 36] width 6 height 6
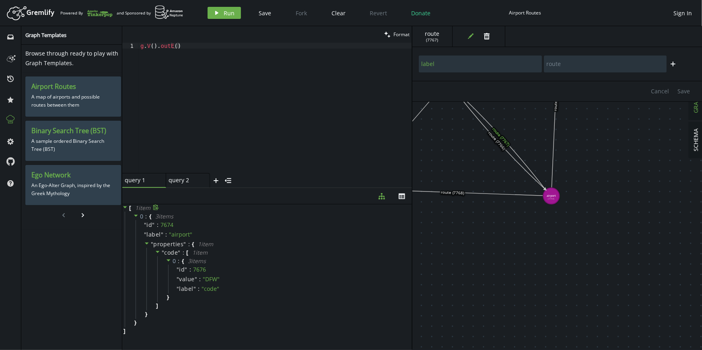
click at [174, 47] on div "g . V ( ) . outE ( )" at bounding box center [275, 114] width 273 height 142
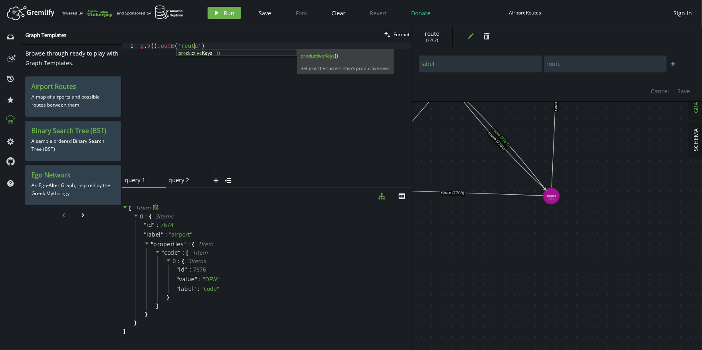
scroll to position [0, 54]
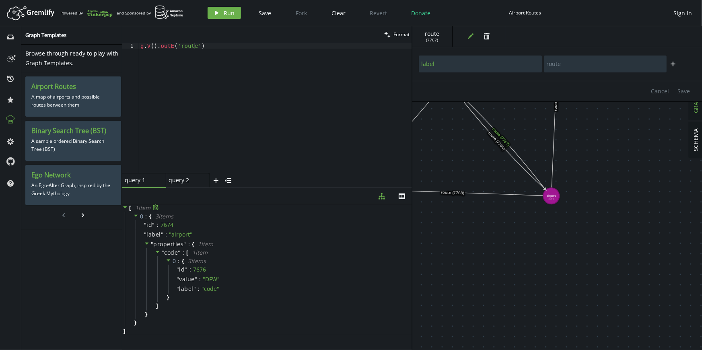
click at [204, 42] on div "clean Format" at bounding box center [267, 34] width 290 height 16
click at [195, 43] on div "g . V ( ) . outE ( 'route' )" at bounding box center [275, 114] width 273 height 142
click at [204, 43] on div "g . V ( ) . outE ( 'route' )" at bounding box center [275, 114] width 273 height 142
click at [221, 18] on button "play Run" at bounding box center [224, 13] width 33 height 12
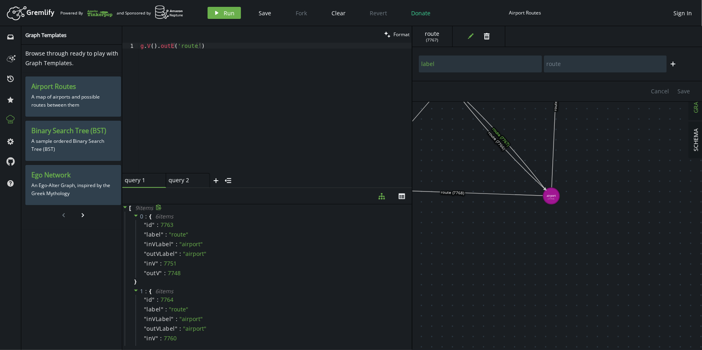
click at [218, 44] on div "g . V ( ) . outE ( 'route' )" at bounding box center [275, 114] width 273 height 142
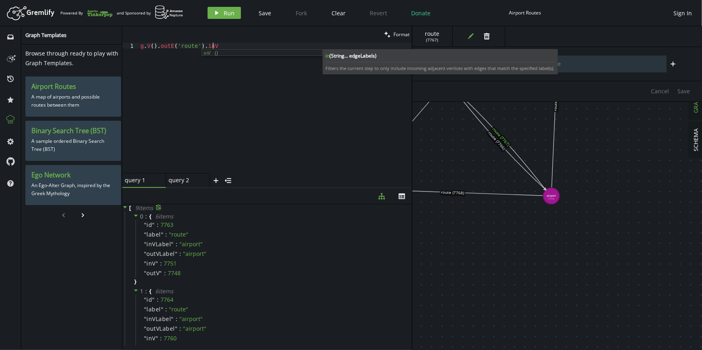
scroll to position [0, 72]
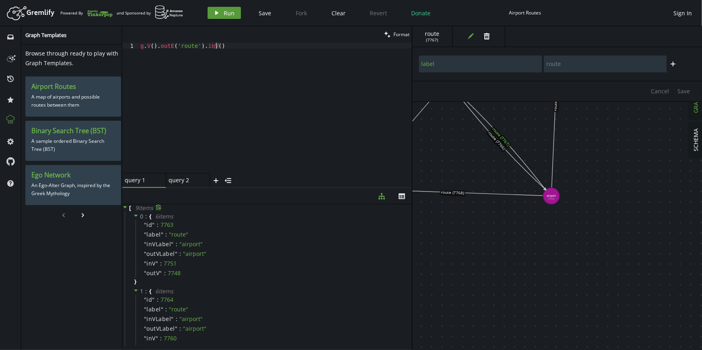
click at [216, 12] on icon "button" at bounding box center [216, 13] width 3 height 4
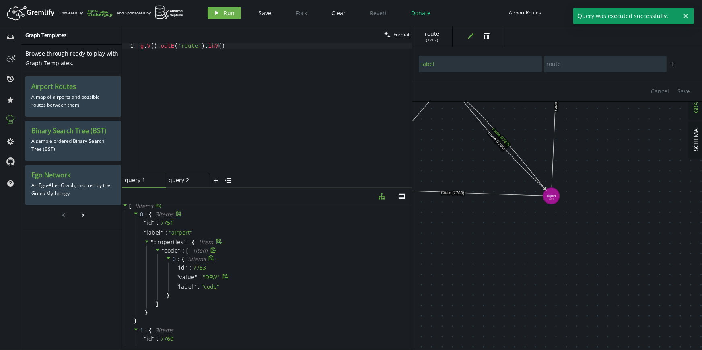
scroll to position [0, 0]
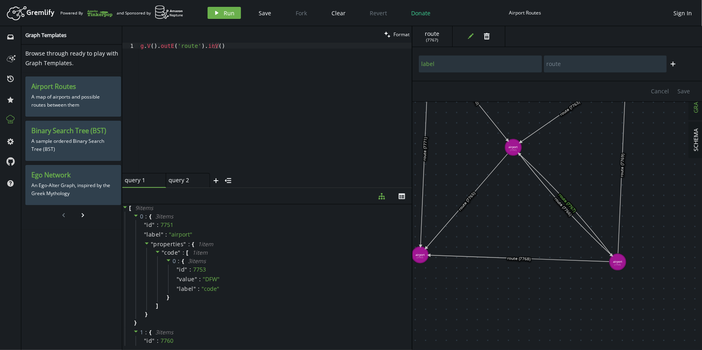
drag, startPoint x: 461, startPoint y: 154, endPoint x: 527, endPoint y: 219, distance: 93.3
click at [153, 48] on div "g . V ( ) . outE ( 'route' ) . inV ( )" at bounding box center [275, 114] width 273 height 142
type textarea "g.V("").outE('route').inV()"
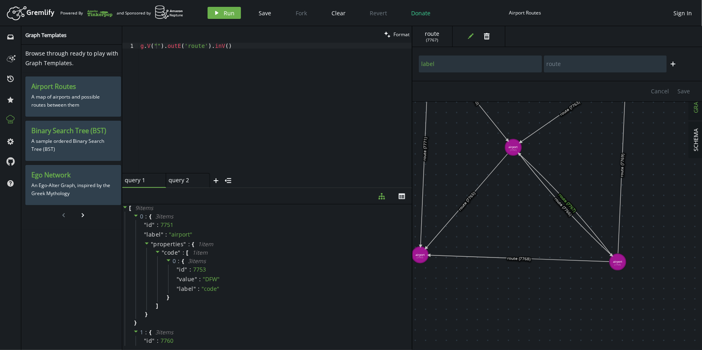
type input "code"
type input "DFW"
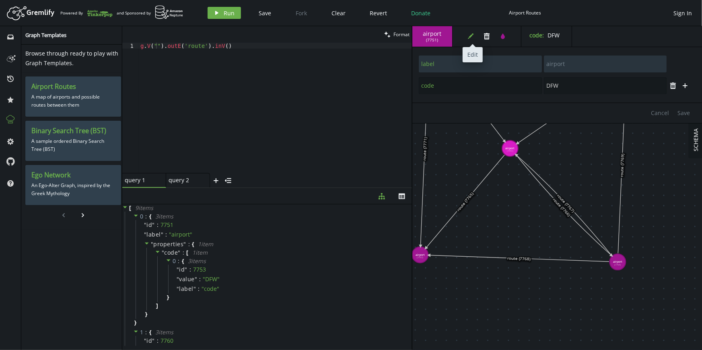
click at [475, 36] on button "edit" at bounding box center [471, 36] width 12 height 12
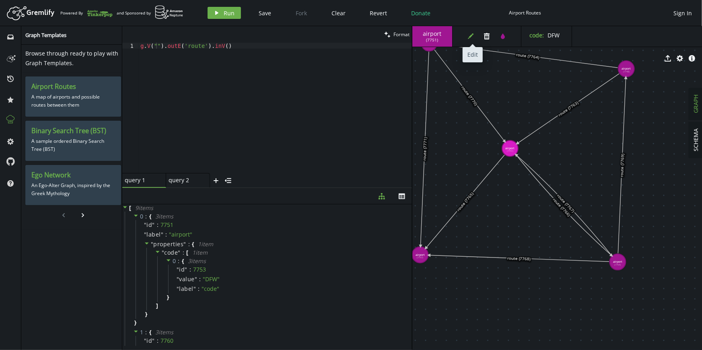
click at [471, 36] on icon "button" at bounding box center [471, 36] width 6 height 6
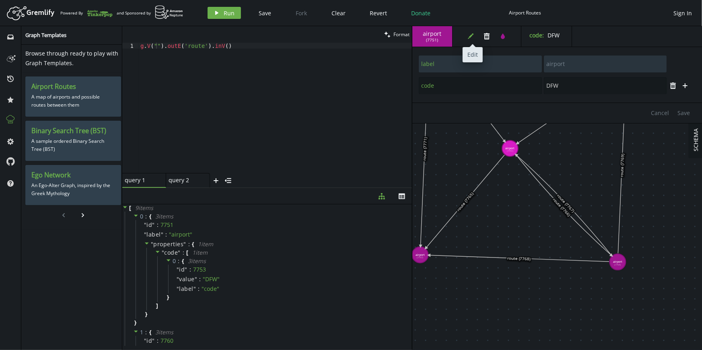
click at [474, 36] on button "edit" at bounding box center [471, 36] width 12 height 12
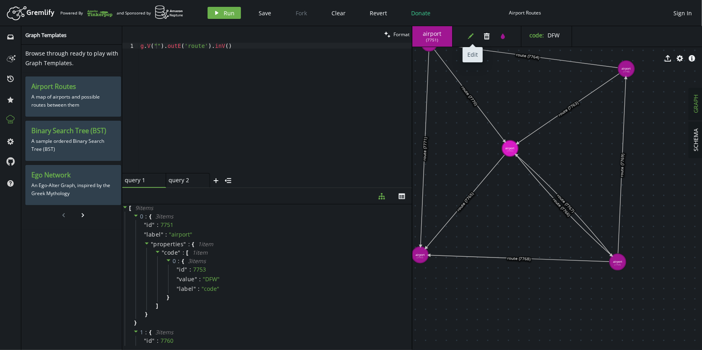
click at [474, 36] on button "edit" at bounding box center [471, 36] width 12 height 12
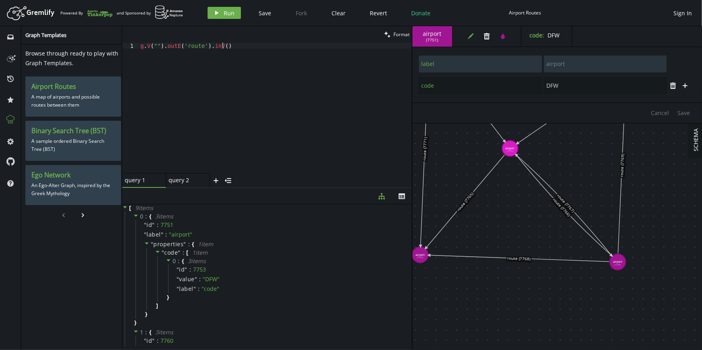
click at [222, 48] on div "g . V ( "" ) . outE ( 'route' ) . inV ( )" at bounding box center [275, 114] width 273 height 142
click at [227, 10] on span "Run" at bounding box center [229, 13] width 11 height 8
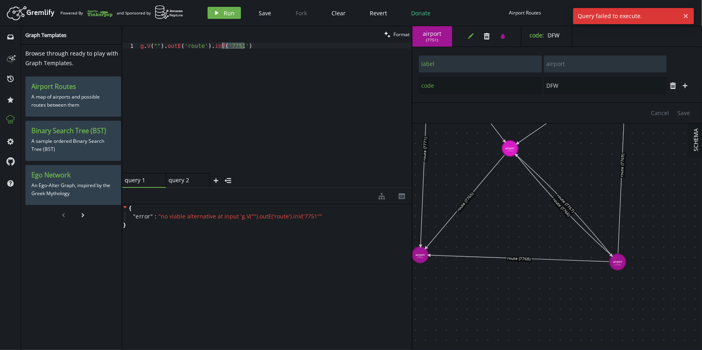
drag, startPoint x: 248, startPoint y: 45, endPoint x: 235, endPoint y: 57, distance: 17.4
click at [222, 45] on div "g . V ( "" ) . outE ( 'route' ) . inV ( '7751' )" at bounding box center [275, 114] width 273 height 142
click at [237, 58] on div "g . V ( "" ) . outE ( 'route' ) . inV ( '7751' )" at bounding box center [275, 108] width 273 height 130
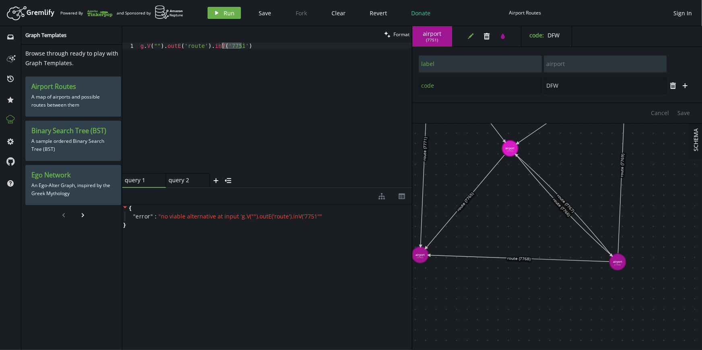
drag, startPoint x: 241, startPoint y: 44, endPoint x: 221, endPoint y: 43, distance: 19.8
click at [221, 43] on div "g . V ( "" ) . outE ( 'route' ) . inV ( '7751' )" at bounding box center [275, 114] width 273 height 142
click at [215, 10] on icon "play" at bounding box center [217, 13] width 6 height 6
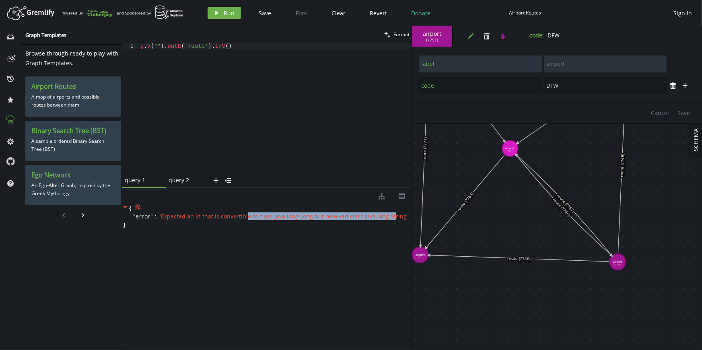
drag, startPoint x: 245, startPoint y: 213, endPoint x: 383, endPoint y: 213, distance: 138.4
click at [385, 214] on span "" Expected an id that is convertible to class java.lang.Long but received class…" at bounding box center [289, 216] width 260 height 8
drag, startPoint x: 229, startPoint y: 45, endPoint x: 208, endPoint y: 46, distance: 21.4
click at [208, 46] on div "g . V ( "" ) . outE ( 'route' ) . inV ( )" at bounding box center [275, 114] width 273 height 142
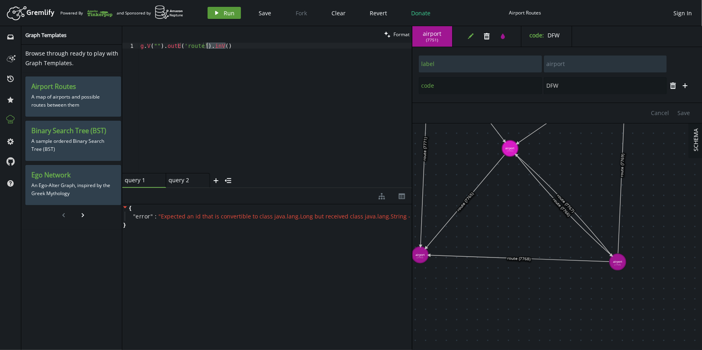
scroll to position [0, 66]
click at [225, 11] on span "Run" at bounding box center [229, 13] width 11 height 8
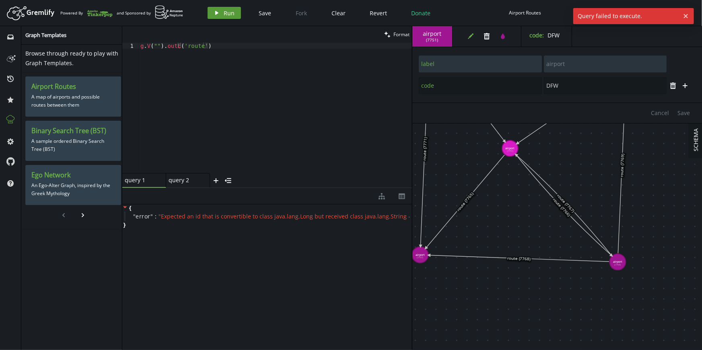
click at [221, 13] on button "play Run" at bounding box center [224, 13] width 33 height 12
click at [210, 45] on div "g . V ( "" ) . outE ( 'route' )" at bounding box center [275, 114] width 273 height 142
click at [204, 46] on div "g . V ( "" ) . outE ( 'route' )" at bounding box center [275, 114] width 273 height 142
click at [202, 44] on div "g . V ( "" ) . outE ( 'route' )" at bounding box center [275, 114] width 273 height 142
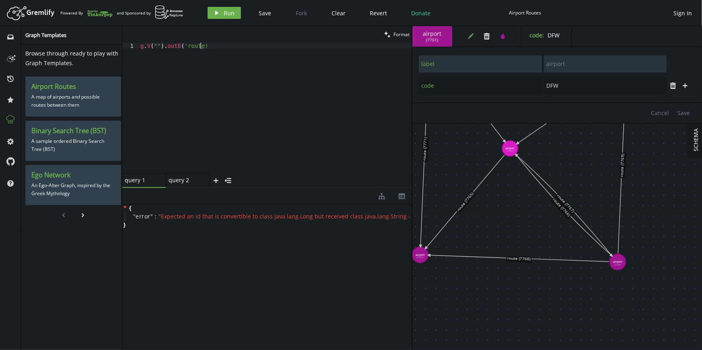
click at [183, 45] on div "g . V ( "" ) . outE ( 'route)" at bounding box center [275, 114] width 273 height 142
click at [202, 45] on div "g . V ( "" ) . outE ( "route)" at bounding box center [275, 114] width 273 height 142
click at [199, 45] on div "g . V ( "" ) . outE ( "route)" at bounding box center [275, 114] width 273 height 142
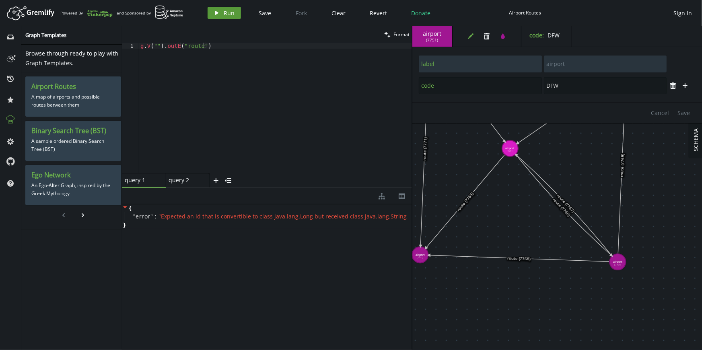
click at [220, 15] on button "play Run" at bounding box center [224, 13] width 33 height 12
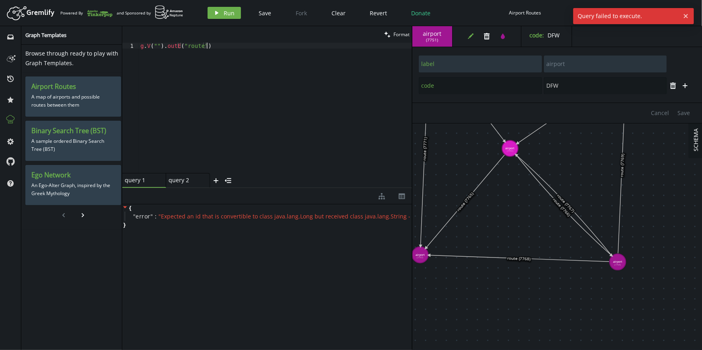
click at [224, 49] on div "g . V ( "" ) . outE ( "route" )" at bounding box center [275, 114] width 273 height 142
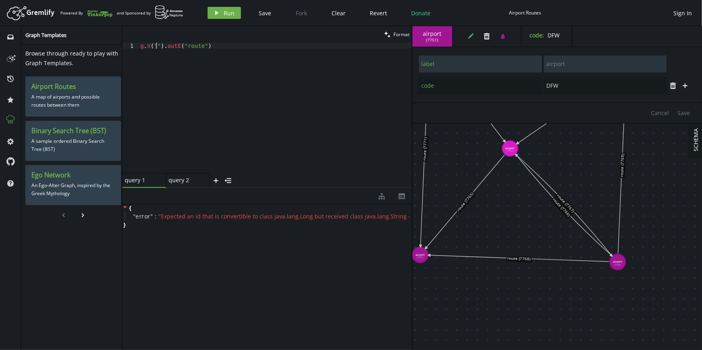
click at [156, 44] on div "g . V ( "" ) . outE ( "route" )" at bounding box center [275, 114] width 273 height 142
click at [227, 46] on div "g . V ( "" ) . outE ( 'route' ) . inV ( '7751' )" at bounding box center [275, 108] width 273 height 130
click at [227, 46] on div "g . V ( "" ) . outE ( 'route' ) . inV ( '7751' )" at bounding box center [275, 114] width 273 height 142
click at [157, 44] on div "g . V ( "" ) . outE ( 'route' ) . inV ( '7751' )" at bounding box center [275, 114] width 273 height 142
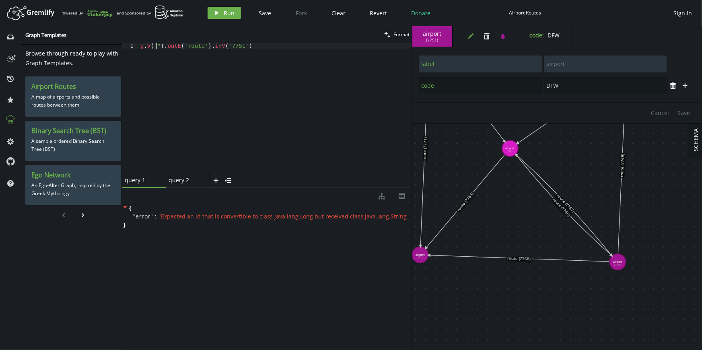
paste textarea "7751"
drag, startPoint x: 253, startPoint y: 46, endPoint x: 234, endPoint y: 47, distance: 19.0
click at [234, 47] on div "g . V ( "7751" ) . outE ( 'route' ) . inV ( '7751' )" at bounding box center [275, 114] width 273 height 142
type textarea "g.V("7751").outE('route').inV()"
click at [224, 9] on span "Run" at bounding box center [229, 13] width 11 height 8
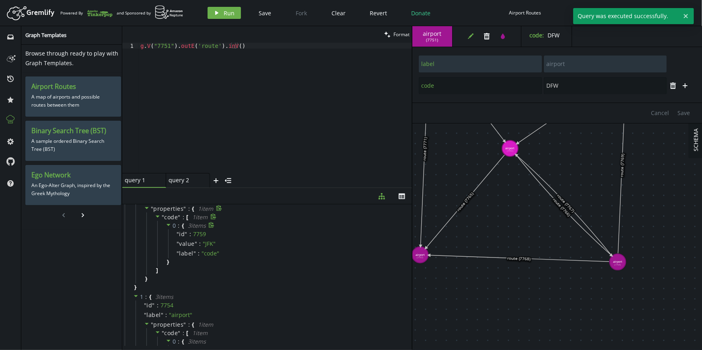
scroll to position [105, 0]
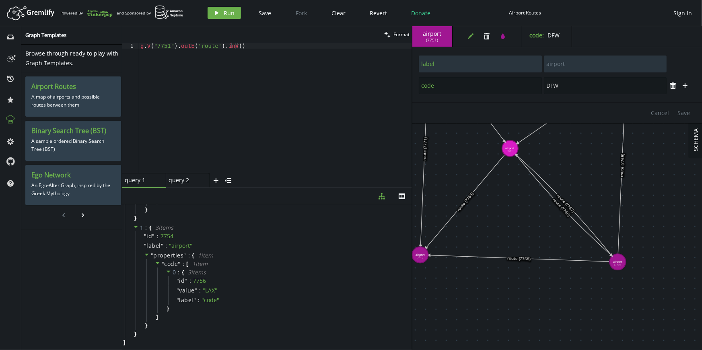
type input "JFK"
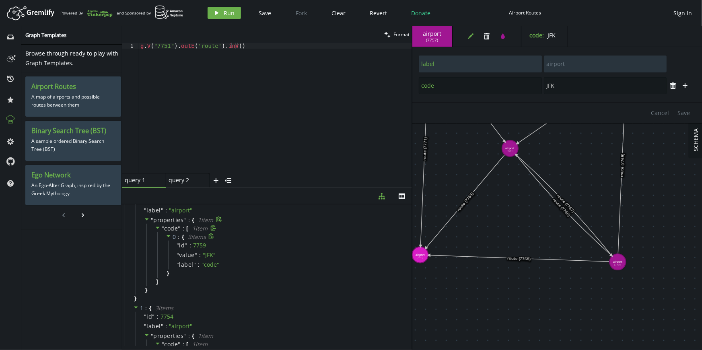
scroll to position [0, 0]
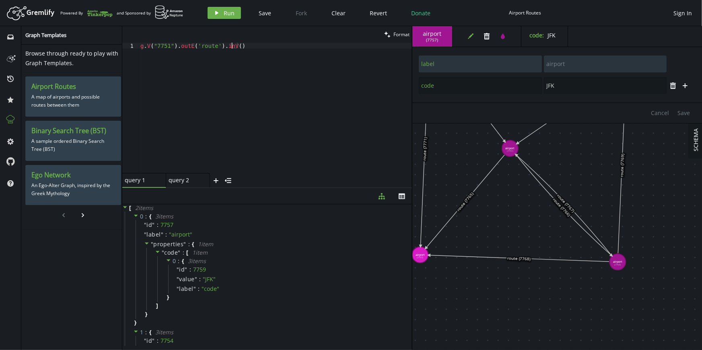
click at [233, 45] on div "g . V ( "7751" ) . outE ( 'route' ) . inV ( )" at bounding box center [275, 114] width 273 height 142
